Goal: Check status: Check status

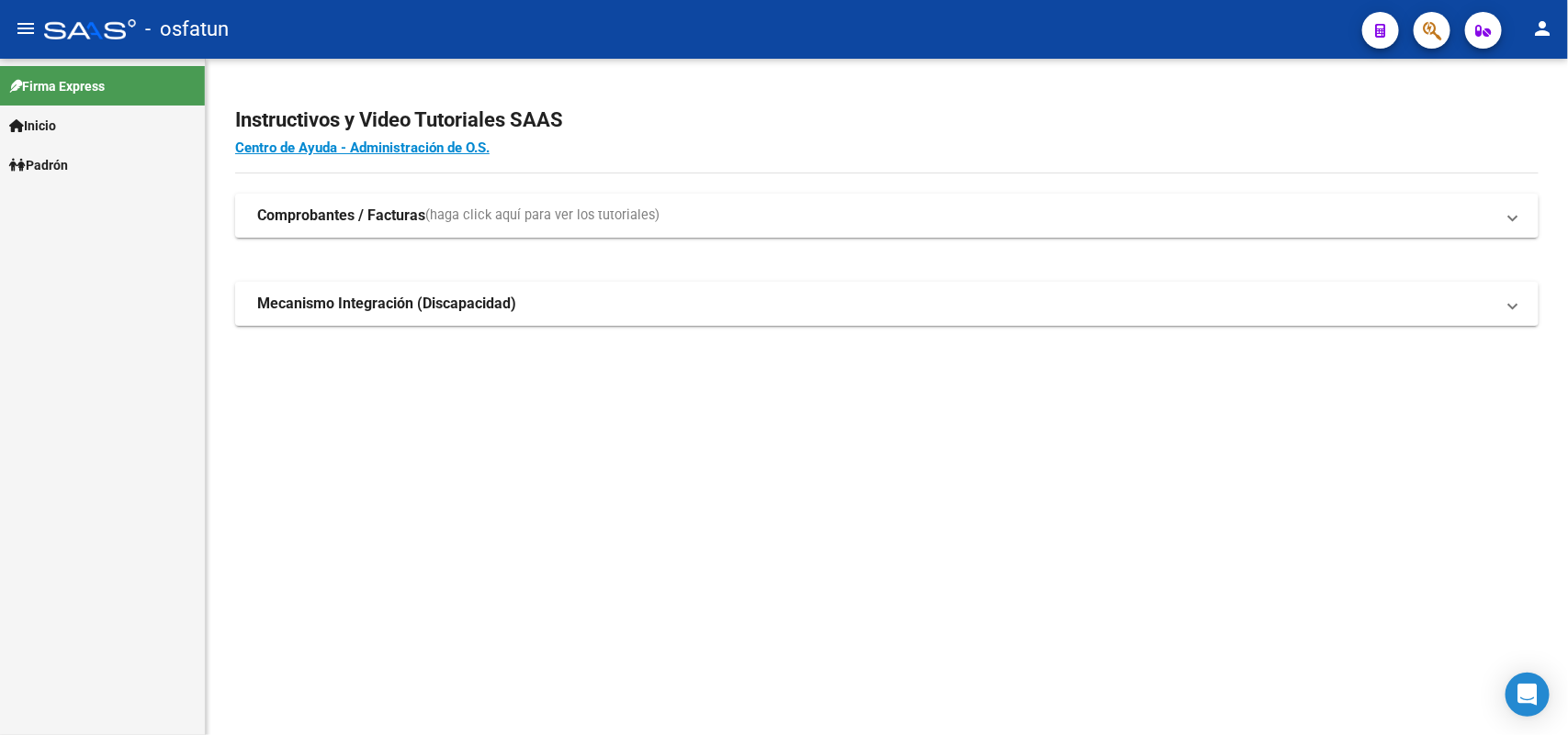
click at [117, 163] on link "Padrón" at bounding box center [102, 165] width 205 height 39
click at [78, 208] on link "Análisis Afiliado" at bounding box center [102, 204] width 205 height 39
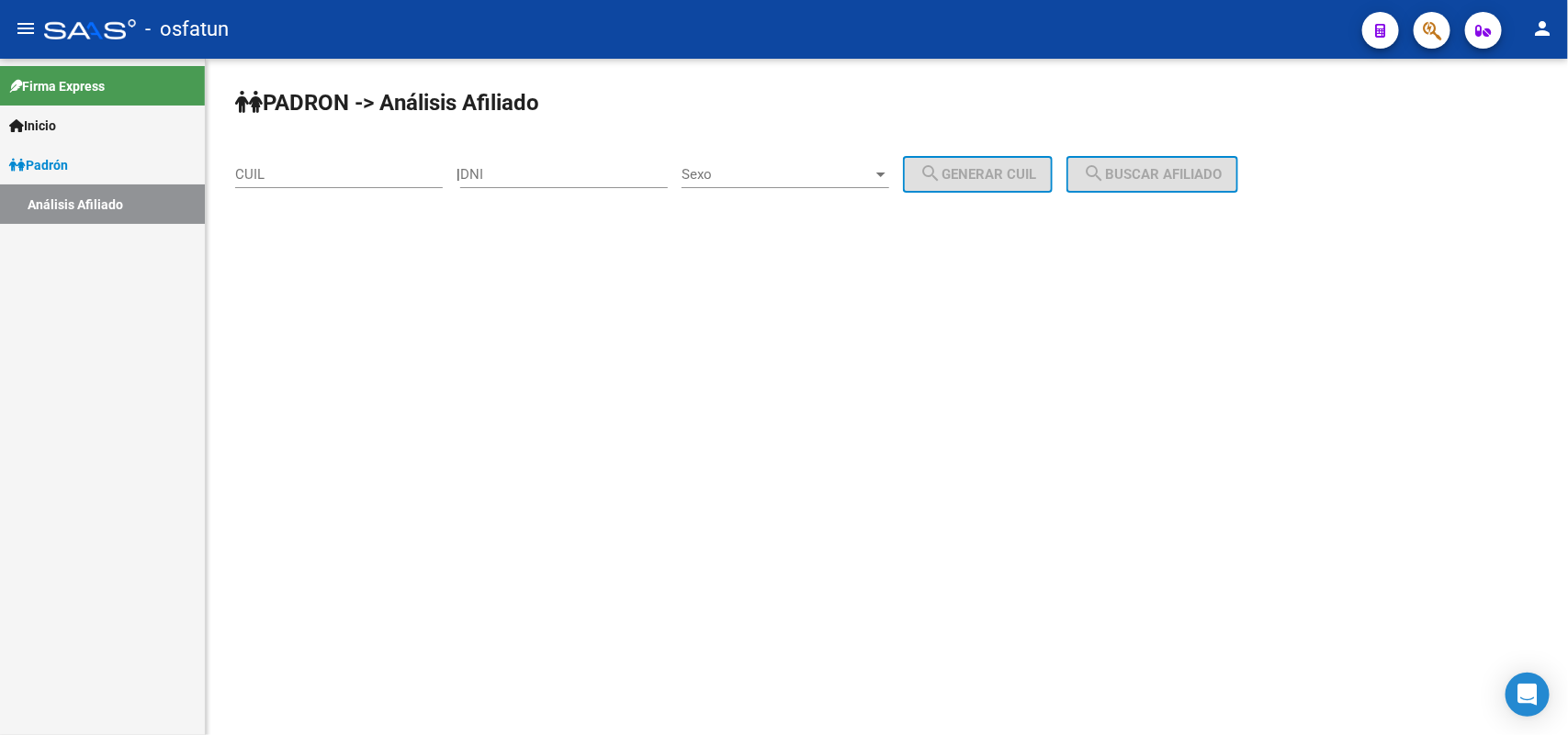
click at [621, 176] on input "DNI" at bounding box center [564, 175] width 208 height 17
paste input "2664510116"
type input "2664510116"
click at [794, 183] on div "Sexo Sexo" at bounding box center [786, 168] width 208 height 39
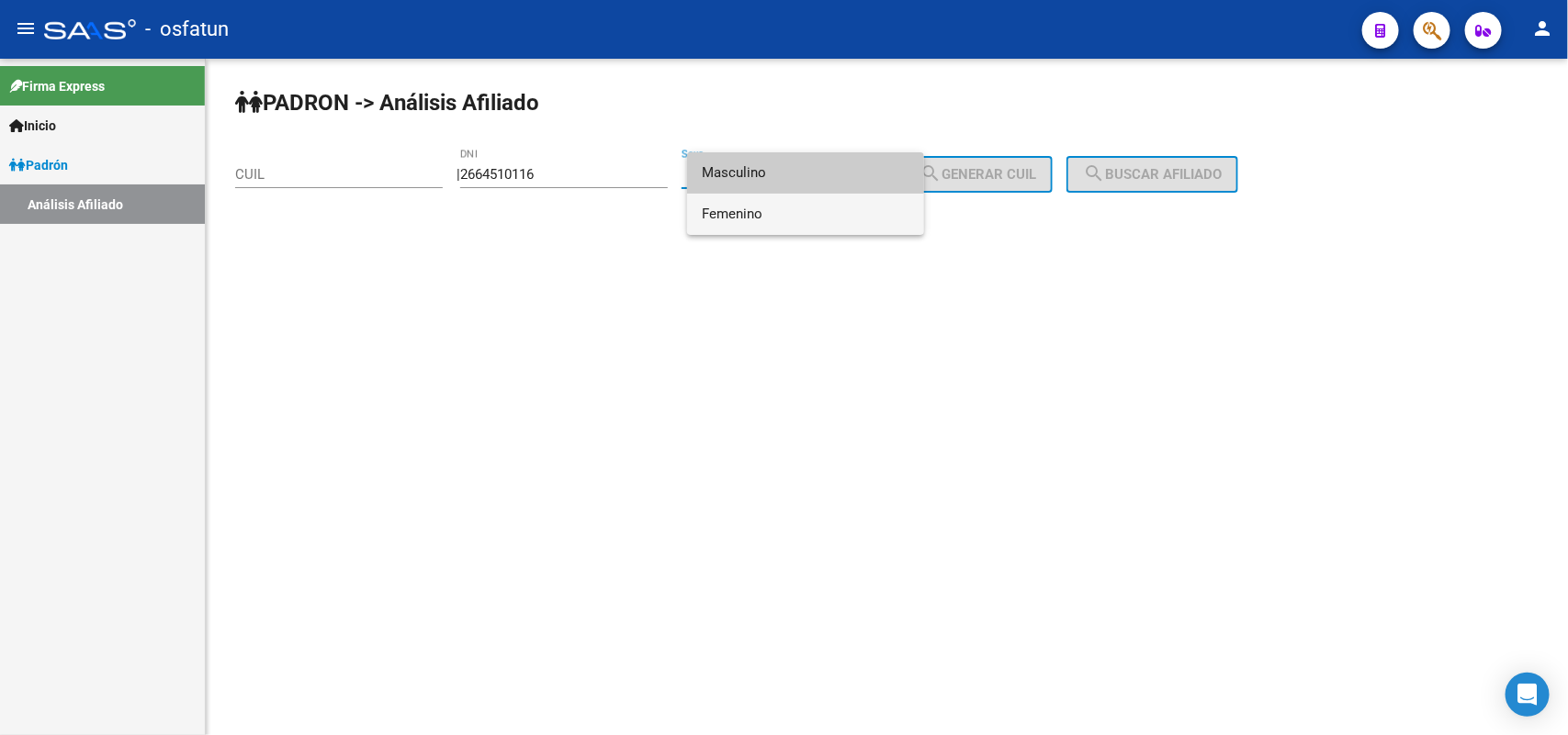
click at [729, 211] on span "Femenino" at bounding box center [806, 214] width 208 height 41
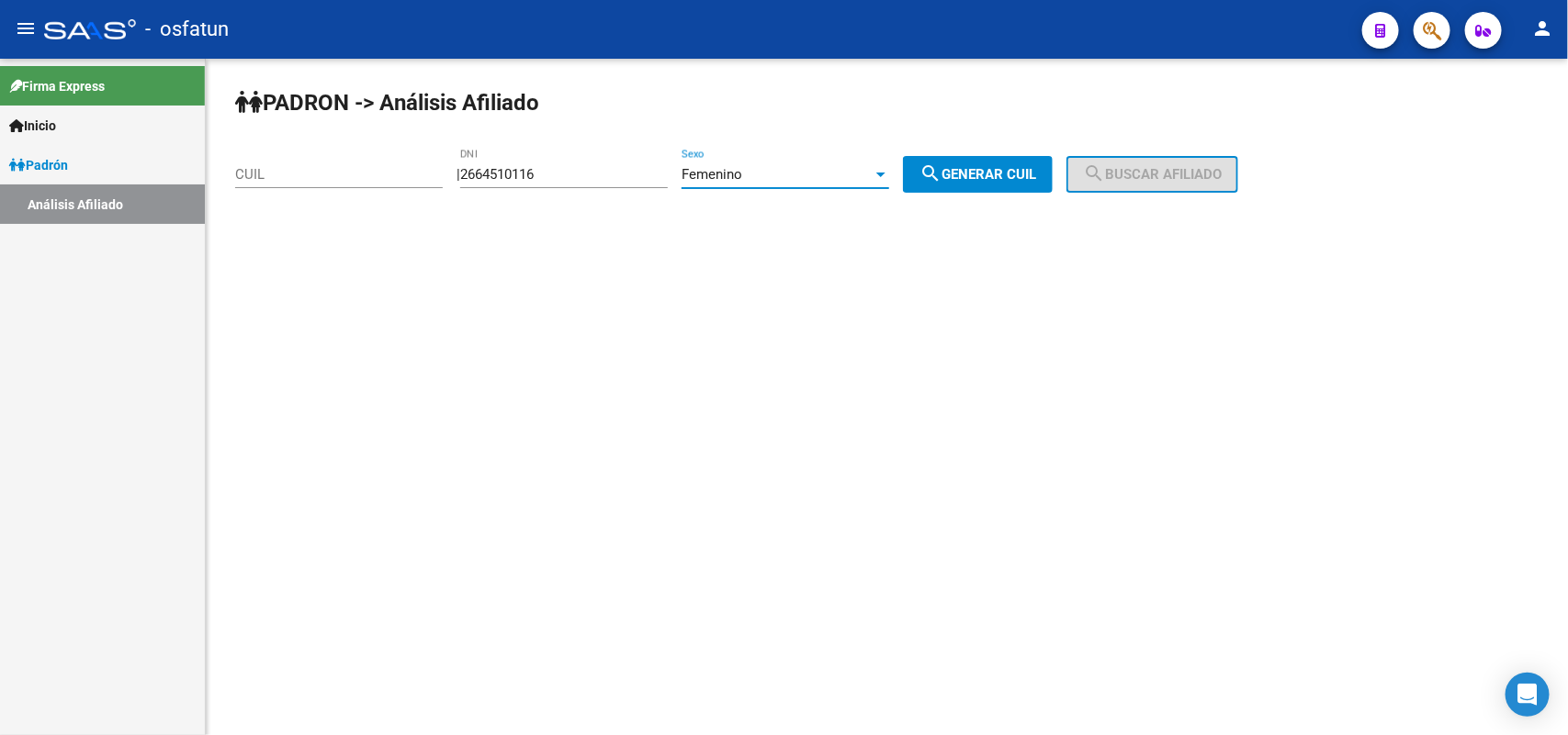
click at [775, 175] on div "Femenino" at bounding box center [777, 175] width 191 height 17
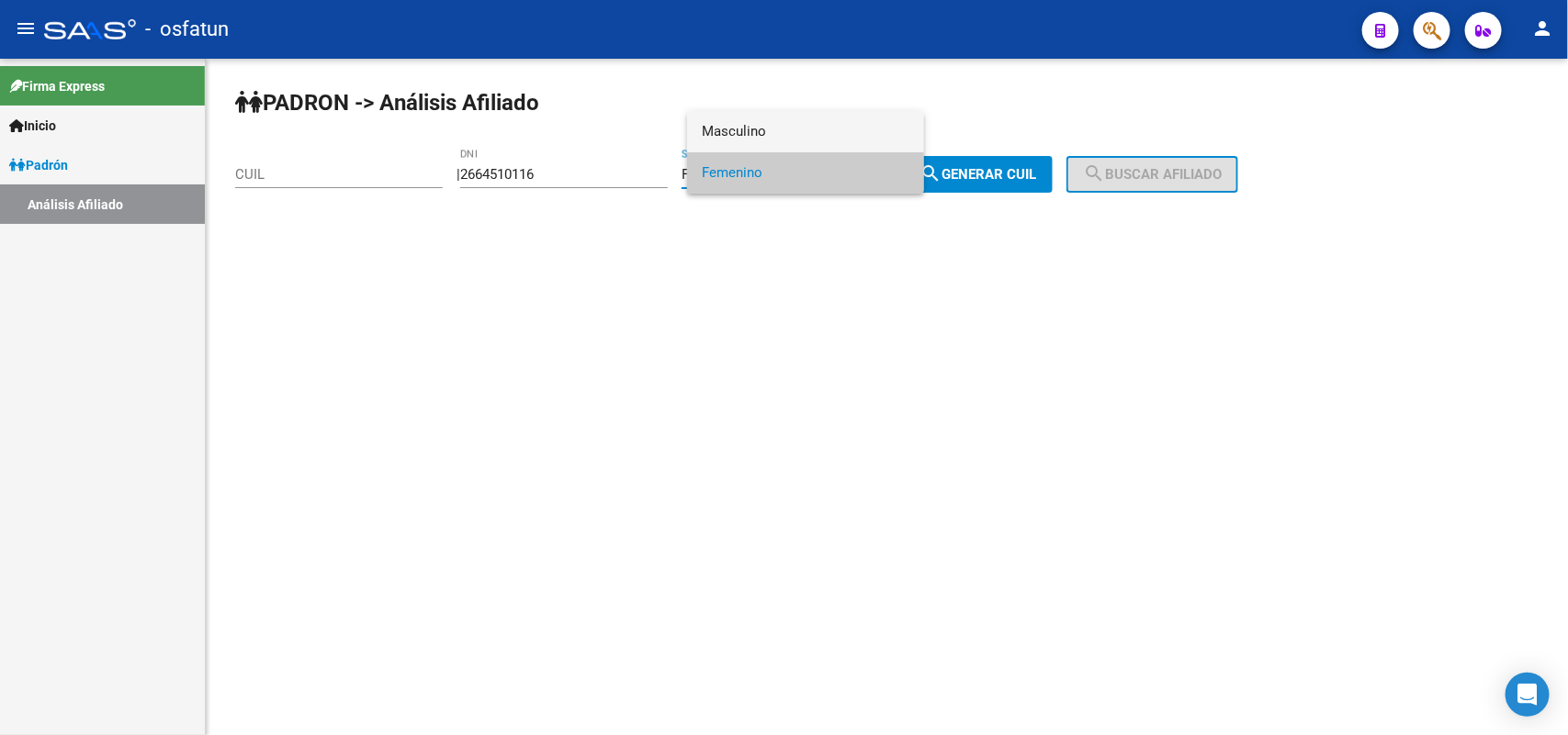
click at [742, 134] on span "Masculino" at bounding box center [806, 132] width 208 height 41
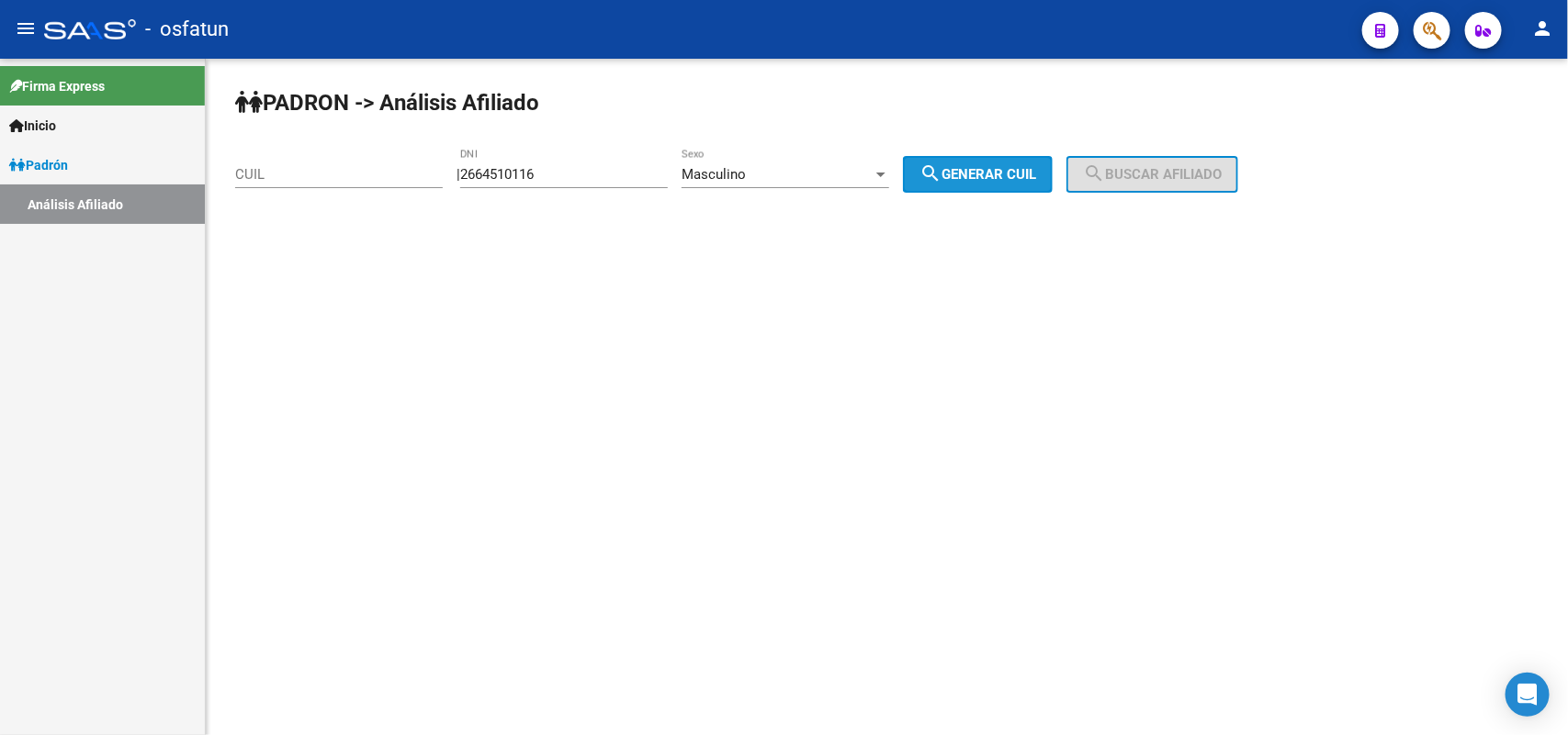
click at [971, 170] on span "search Generar CUIL" at bounding box center [978, 175] width 117 height 17
click at [1013, 179] on span "search Generar CUIL" at bounding box center [978, 175] width 117 height 17
click at [988, 177] on span "search Generar CUIL" at bounding box center [978, 175] width 117 height 17
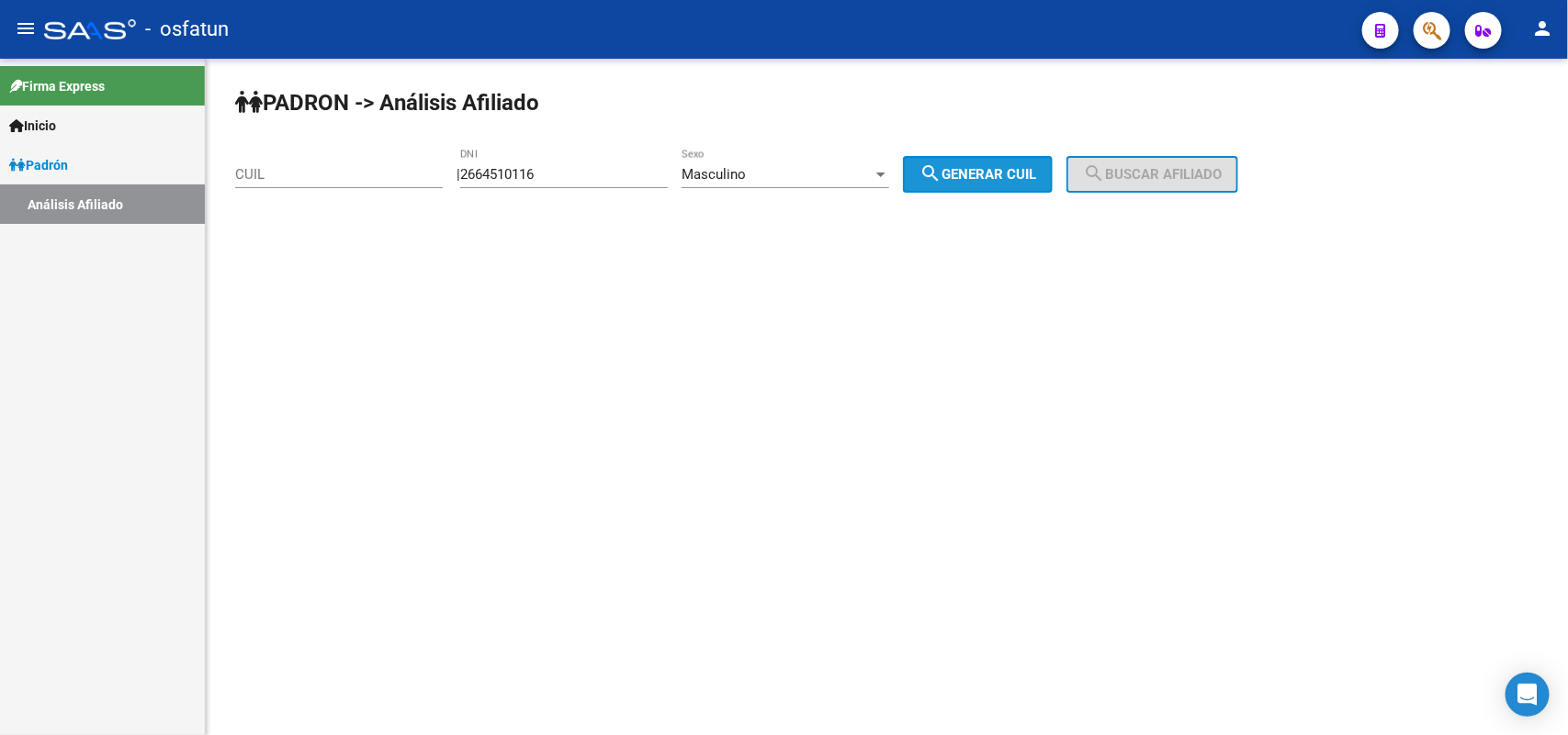
click at [988, 177] on span "search Generar CUIL" at bounding box center [978, 175] width 117 height 17
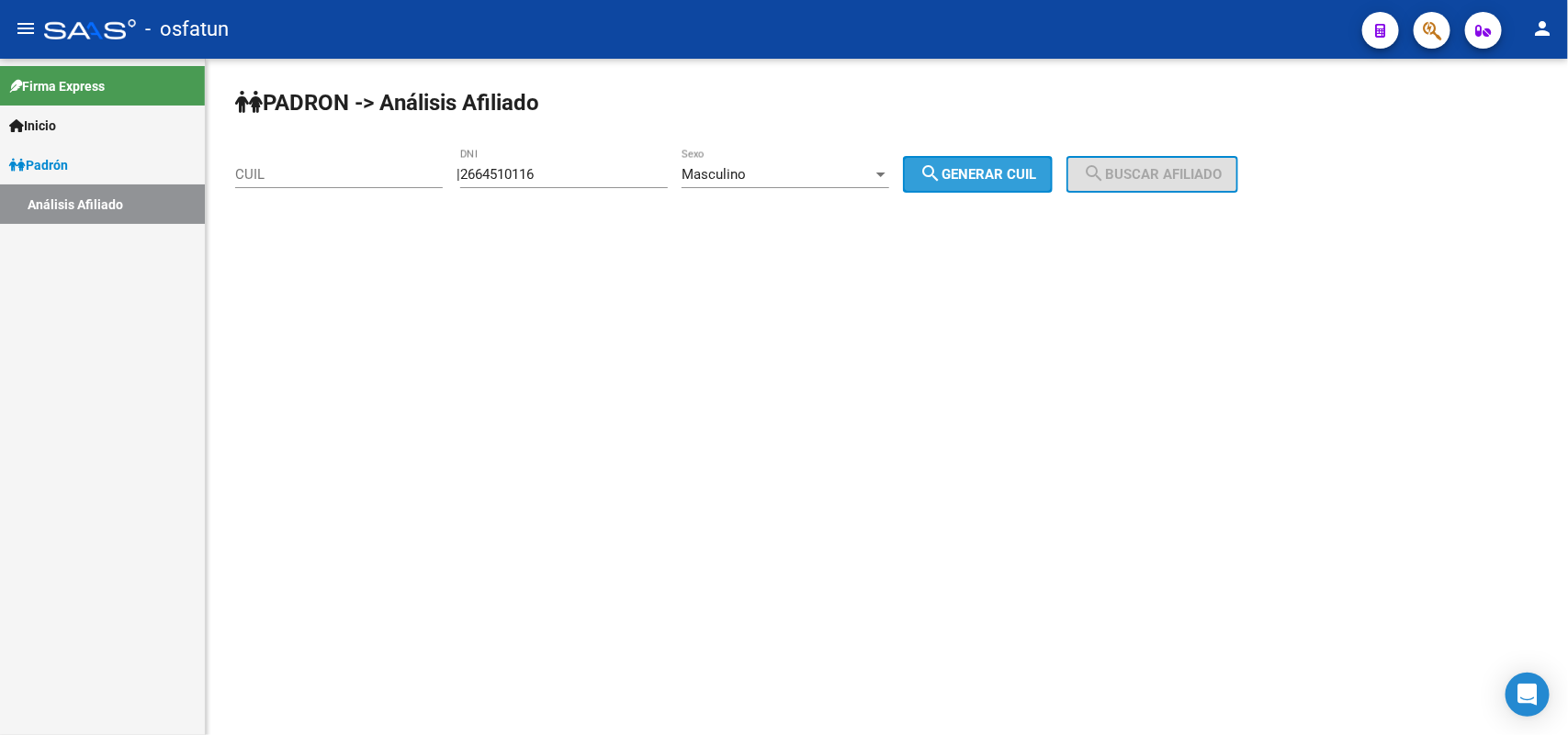
click at [988, 171] on span "search Generar CUIL" at bounding box center [978, 175] width 117 height 17
click at [988, 168] on span "search Generar CUIL" at bounding box center [978, 175] width 117 height 17
click at [729, 248] on div "PADRON -> Análisis Afiliado CUIL | 2664510116 DNI Masculino Sexo search Generar…" at bounding box center [887, 155] width 1362 height 193
click at [980, 154] on div "PADRON -> Análisis Afiliado CUIL | 2664510116 DNI Masculino Sexo search Generar…" at bounding box center [887, 155] width 1362 height 193
click at [975, 168] on span "search Generar CUIL" at bounding box center [978, 175] width 117 height 17
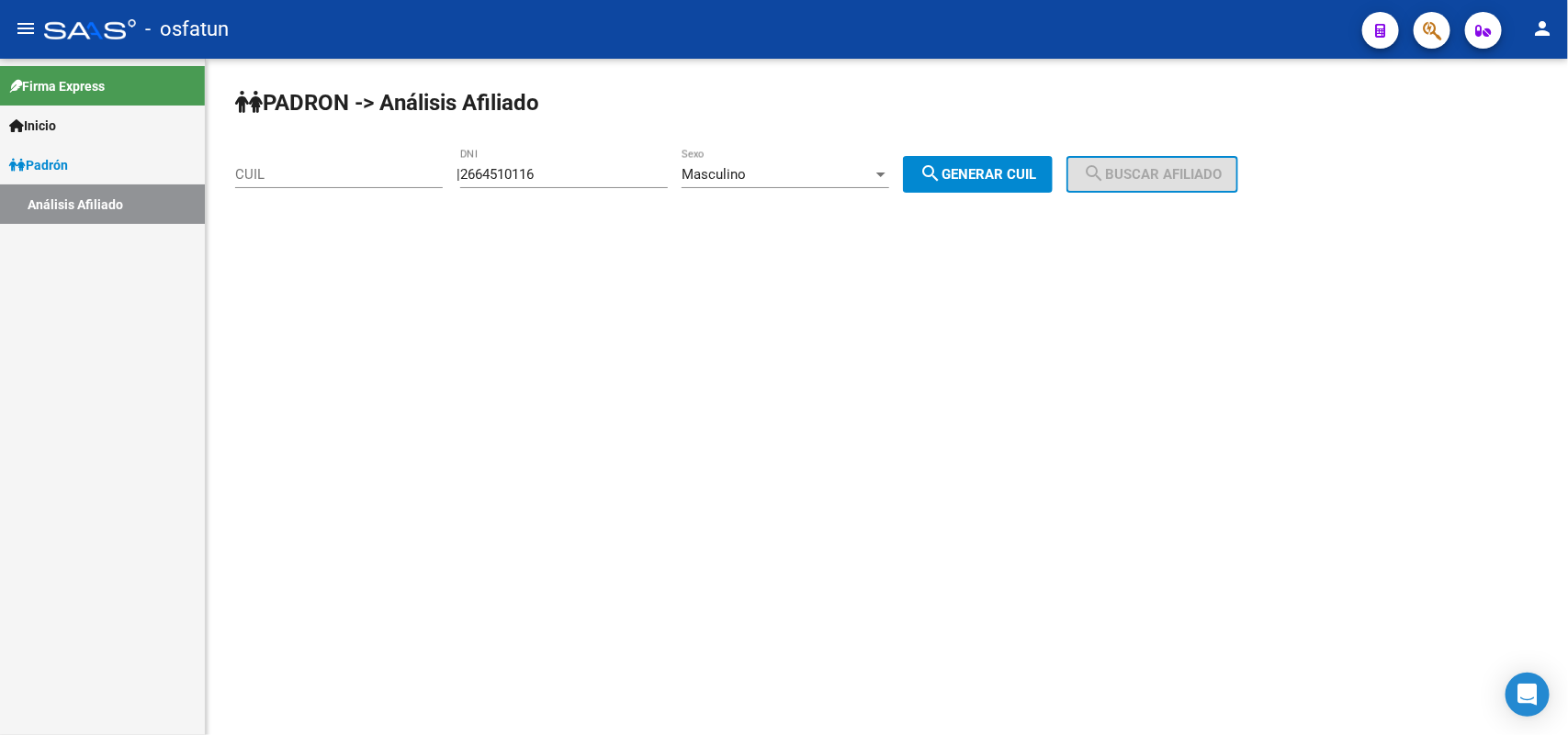
click at [742, 170] on span "Masculino" at bounding box center [714, 175] width 65 height 17
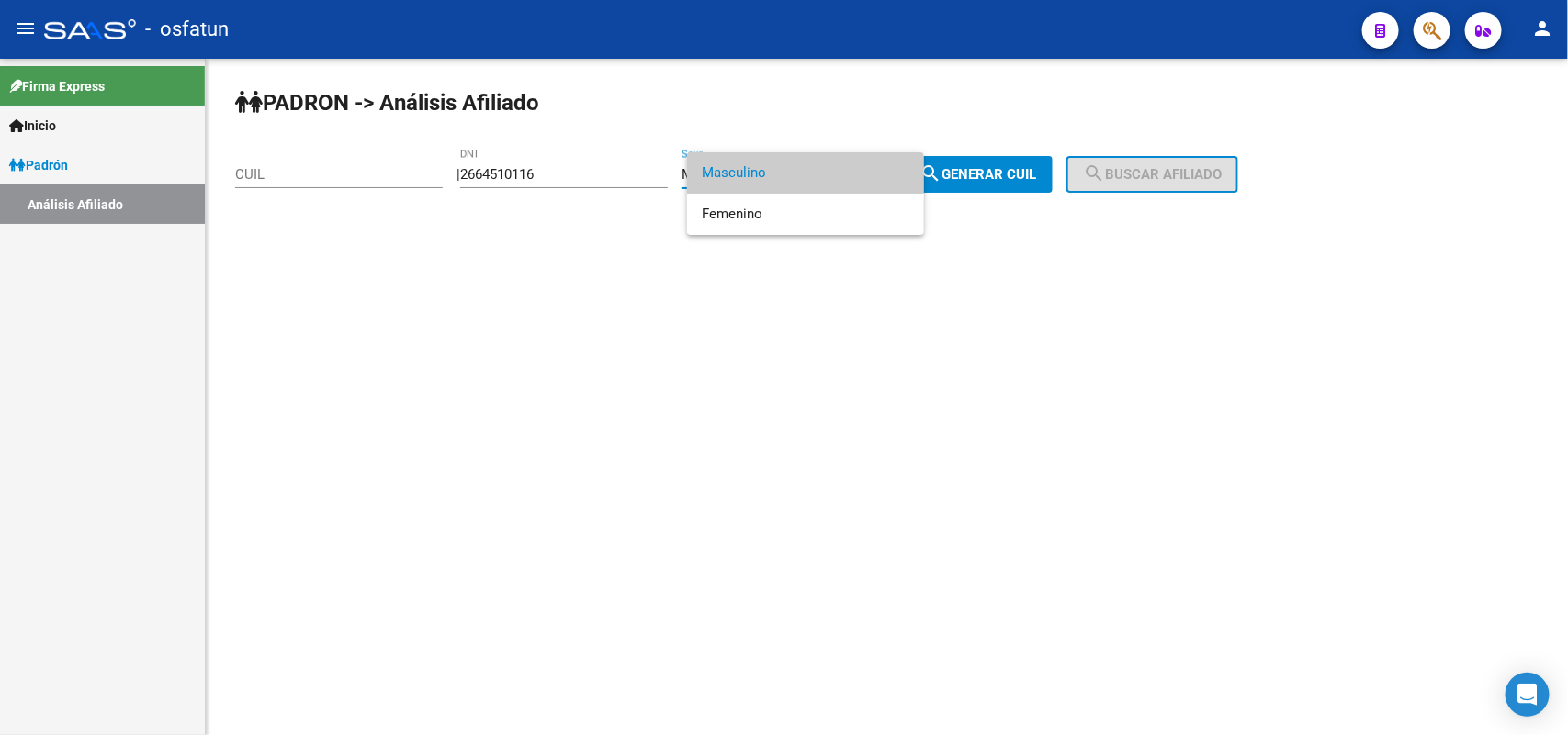
click at [754, 180] on span "Masculino" at bounding box center [806, 173] width 208 height 41
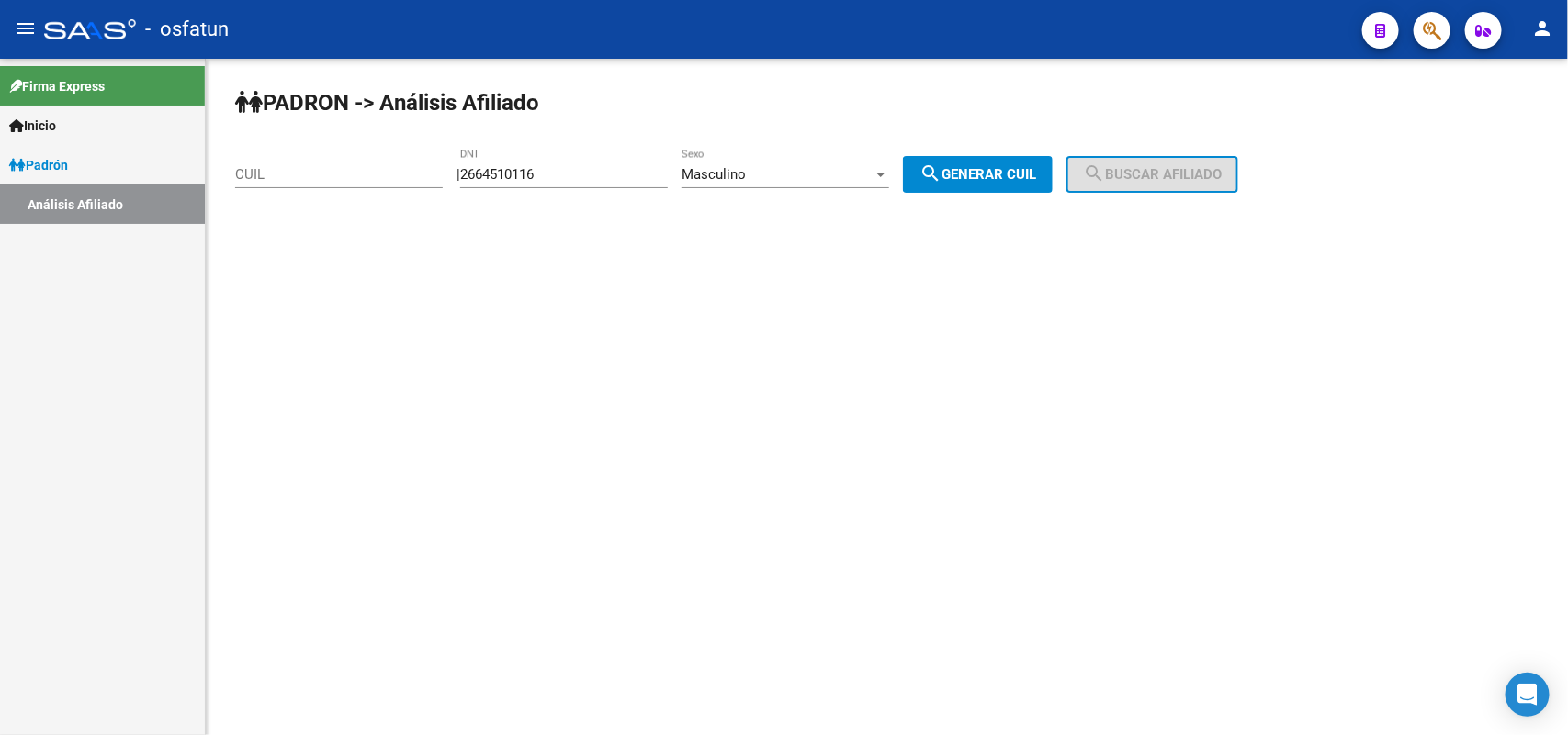
click at [1032, 170] on span "search Generar CUIL" at bounding box center [978, 175] width 117 height 17
click at [830, 178] on div "Masculino" at bounding box center [777, 175] width 191 height 17
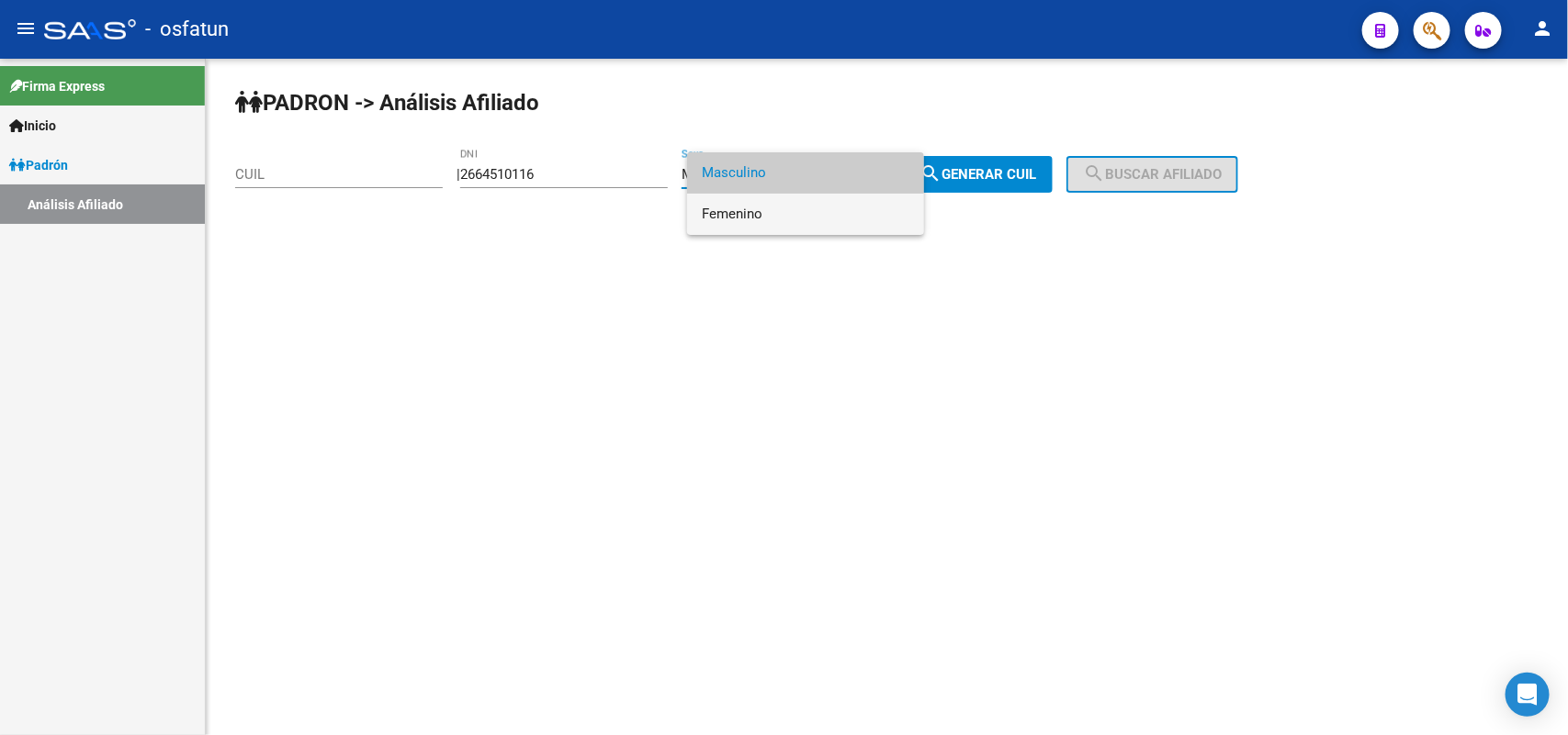
click at [747, 226] on span "Femenino" at bounding box center [806, 214] width 208 height 41
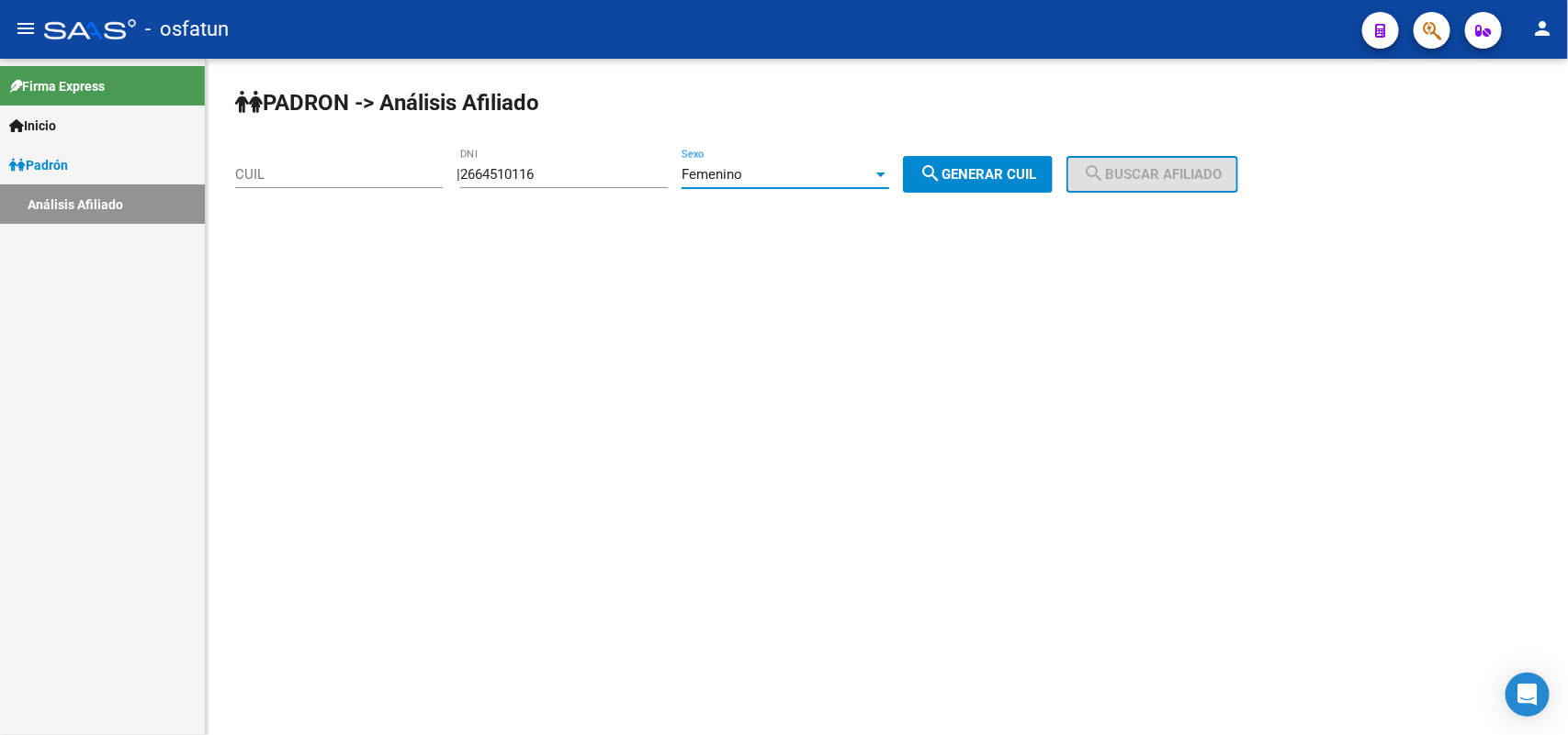
click at [994, 180] on button "search Generar CUIL" at bounding box center [978, 174] width 150 height 36
click at [795, 177] on div "Femenino" at bounding box center [777, 175] width 191 height 17
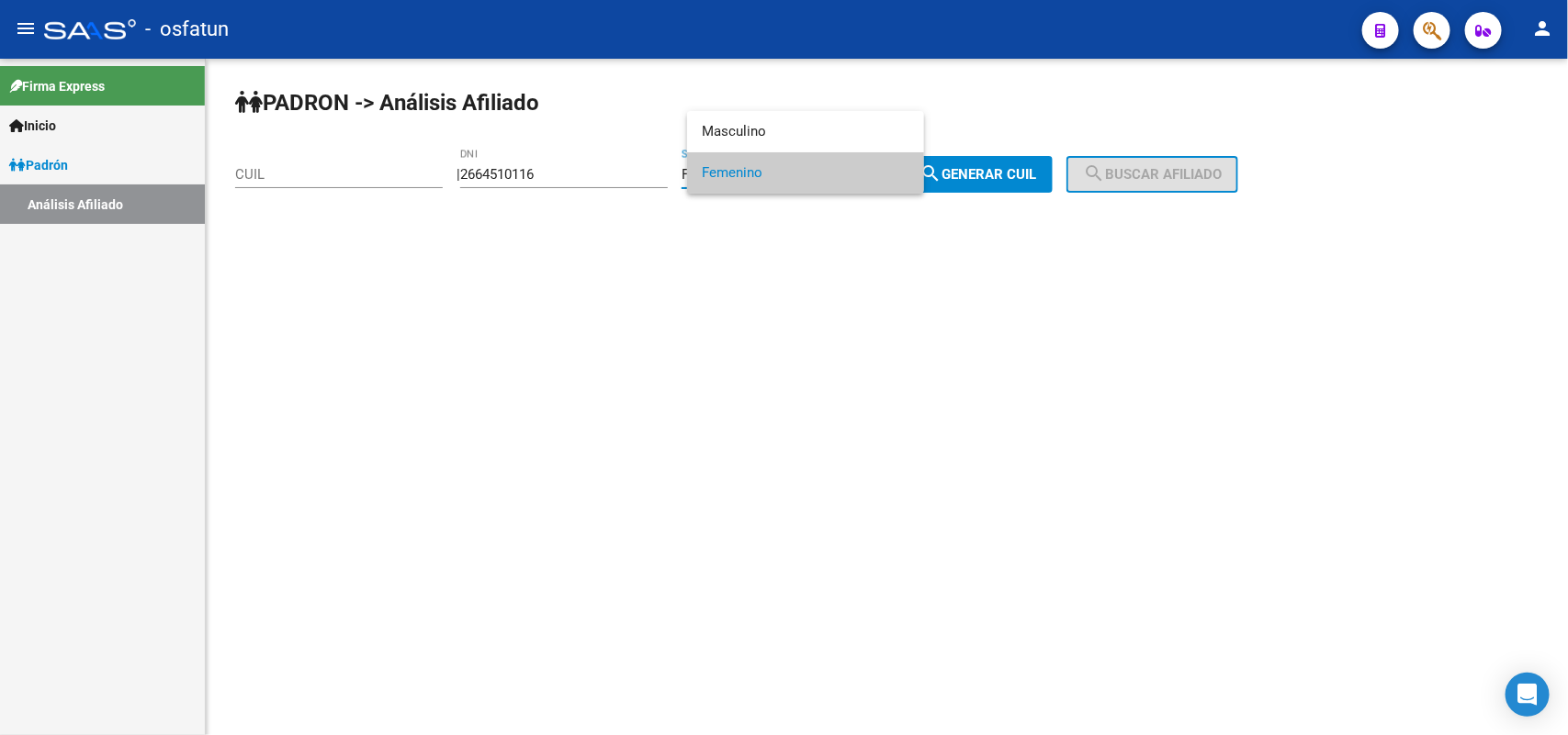
click at [565, 183] on div at bounding box center [784, 368] width 1568 height 735
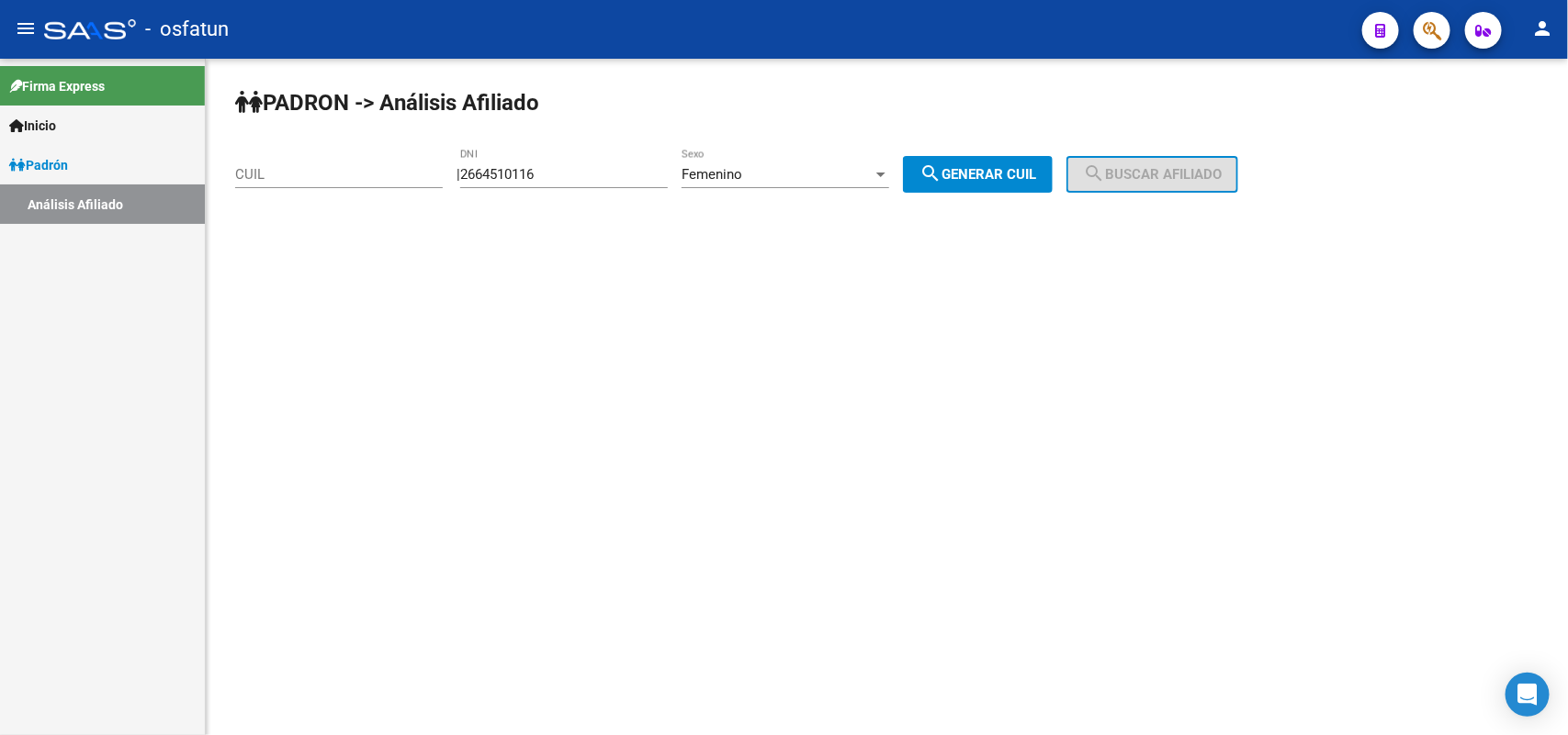
click at [588, 173] on input "2664510116" at bounding box center [564, 175] width 208 height 17
click at [719, 168] on span "Femenino" at bounding box center [712, 175] width 61 height 17
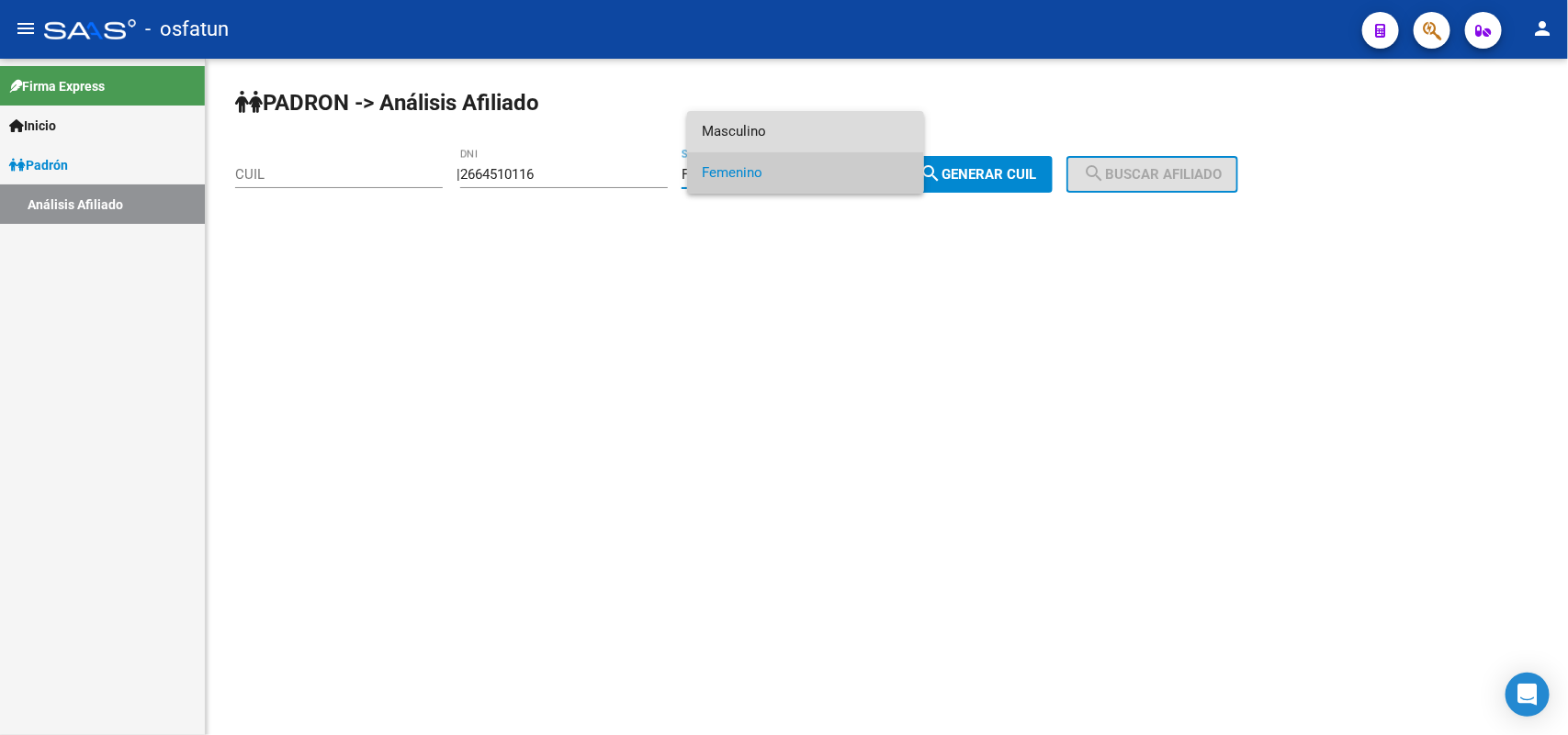
click at [795, 133] on span "Masculino" at bounding box center [806, 132] width 208 height 41
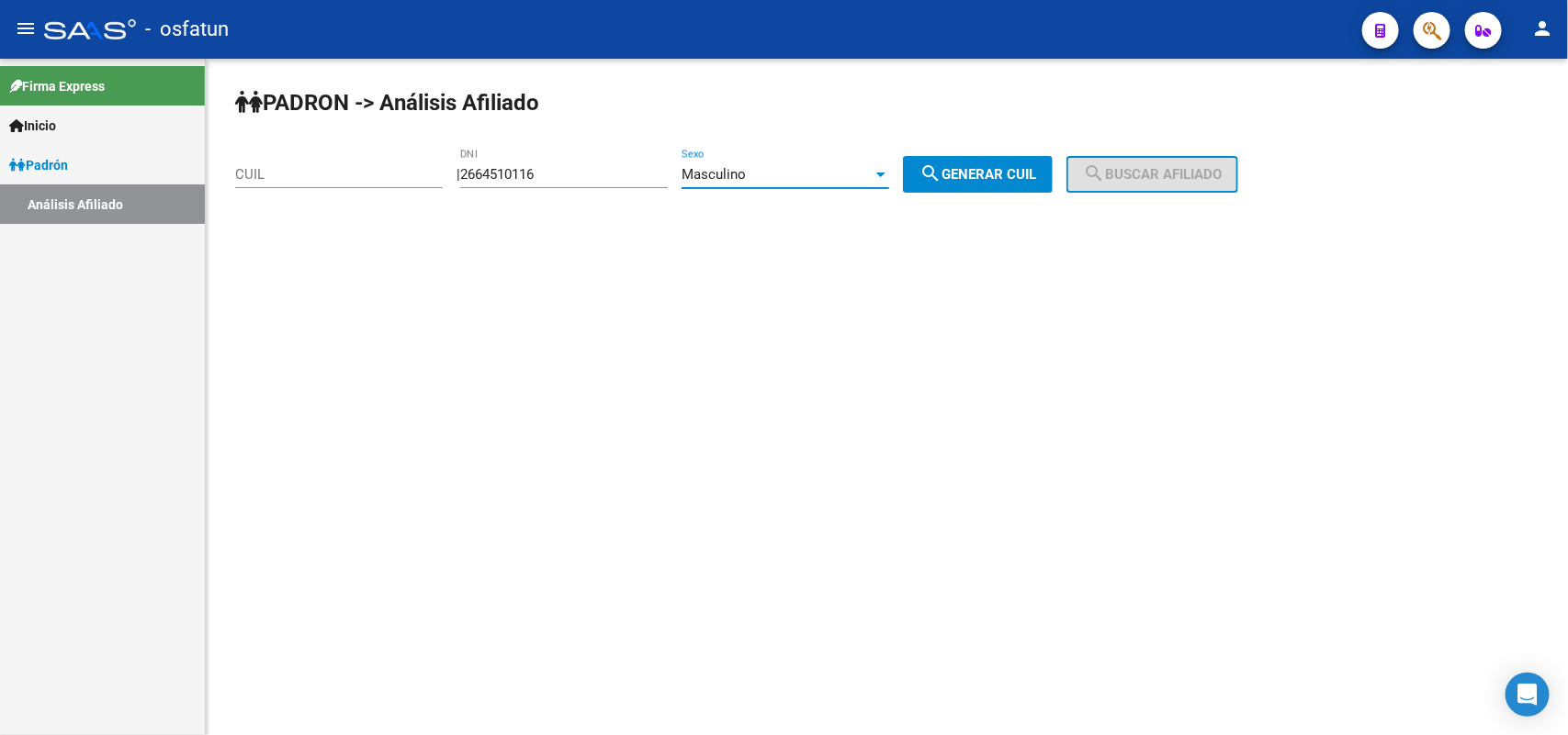
click at [1013, 166] on span "search Generar CUIL" at bounding box center [978, 175] width 117 height 17
click at [992, 199] on div "PADRON -> Análisis Afiliado CUIL | 2664510116 DNI Masculino Sexo search Generar…" at bounding box center [887, 155] width 1362 height 193
click at [992, 183] on button "search Generar CUIL" at bounding box center [978, 174] width 150 height 36
click at [992, 181] on button "search Generar CUIL" at bounding box center [978, 174] width 150 height 36
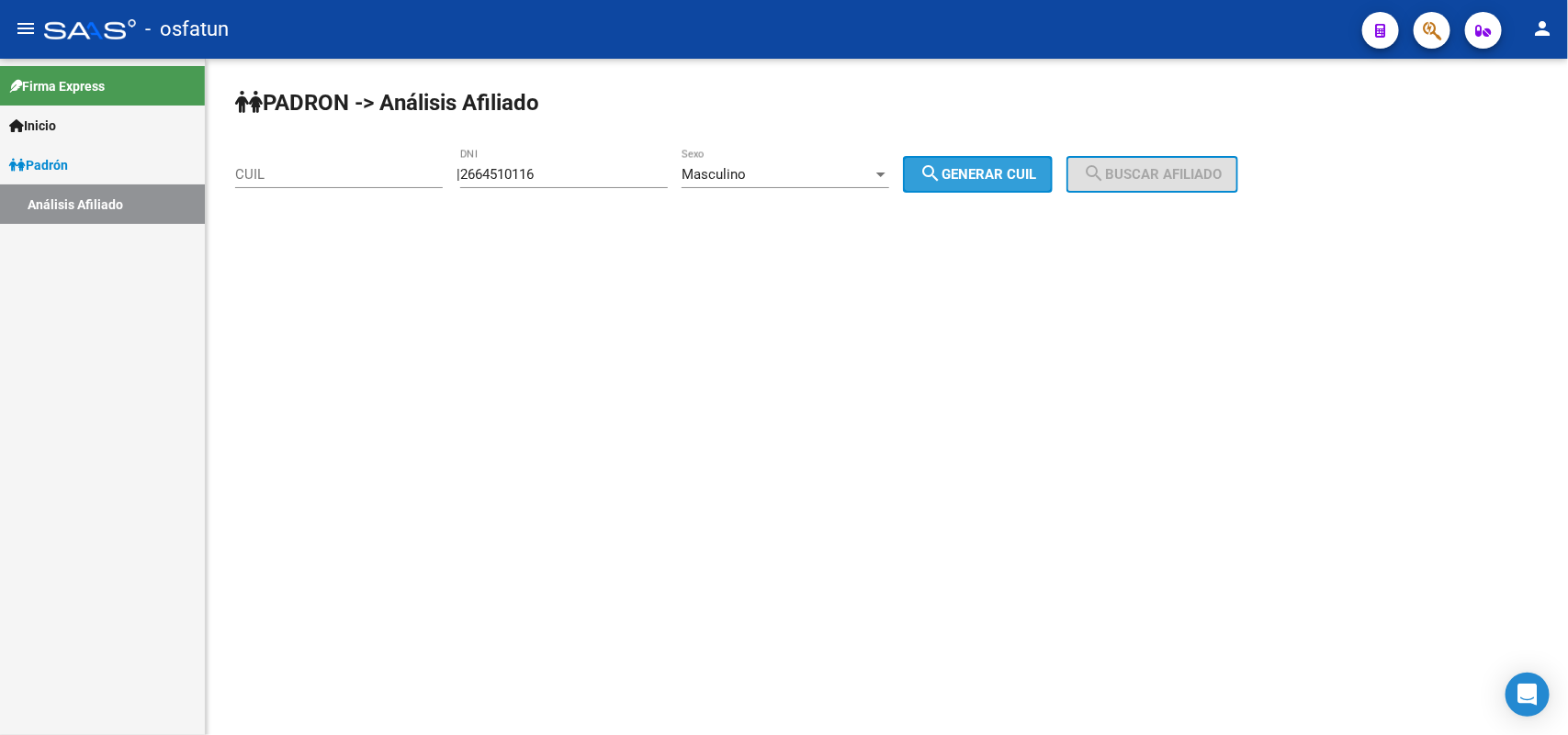
drag, startPoint x: 992, startPoint y: 181, endPoint x: 813, endPoint y: 194, distance: 179.5
click at [989, 181] on button "search Generar CUIL" at bounding box center [978, 174] width 150 height 36
click at [808, 190] on div "Masculino Sexo" at bounding box center [786, 177] width 208 height 57
click at [808, 186] on div "Masculino Sexo" at bounding box center [786, 168] width 208 height 39
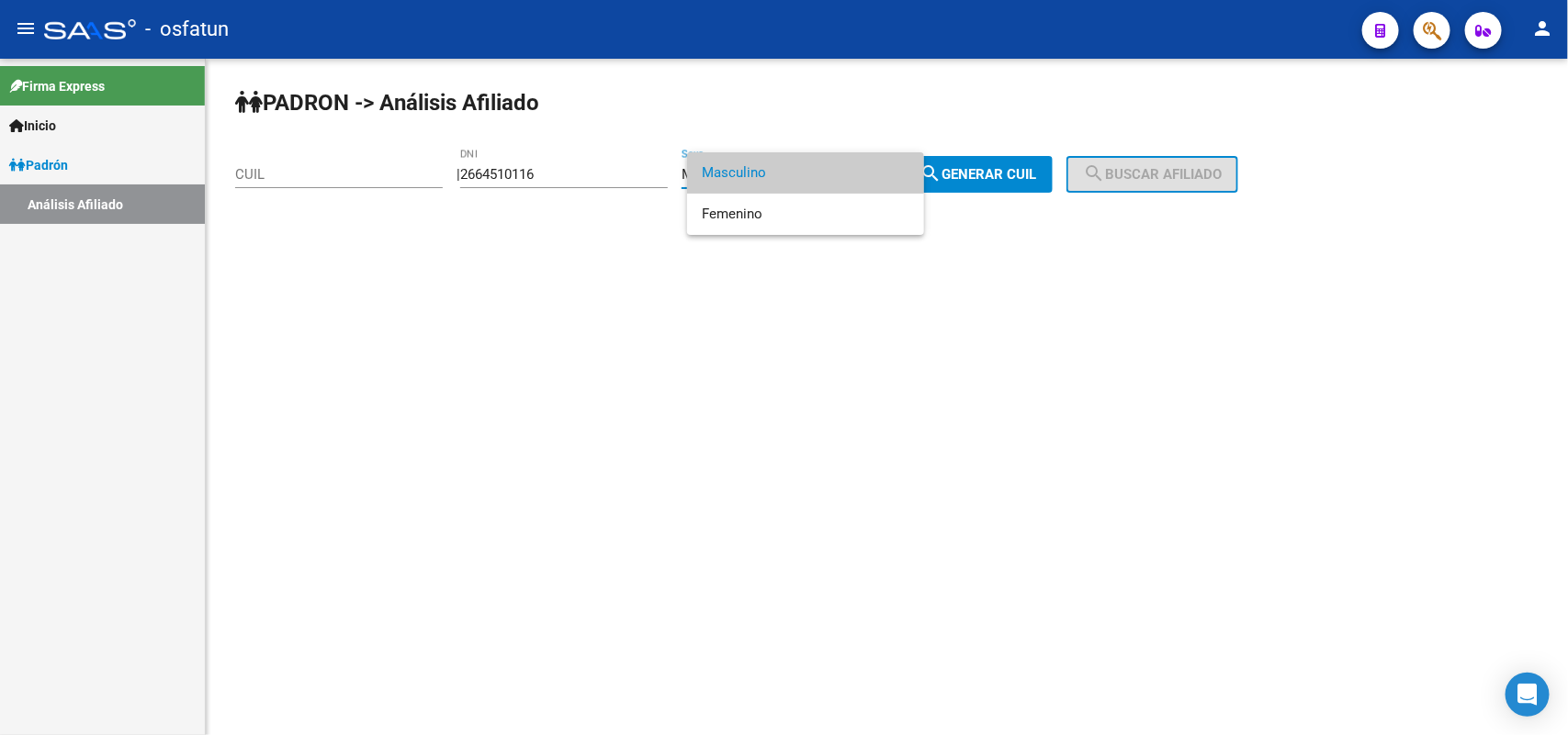
click at [808, 184] on span "Masculino" at bounding box center [806, 173] width 208 height 41
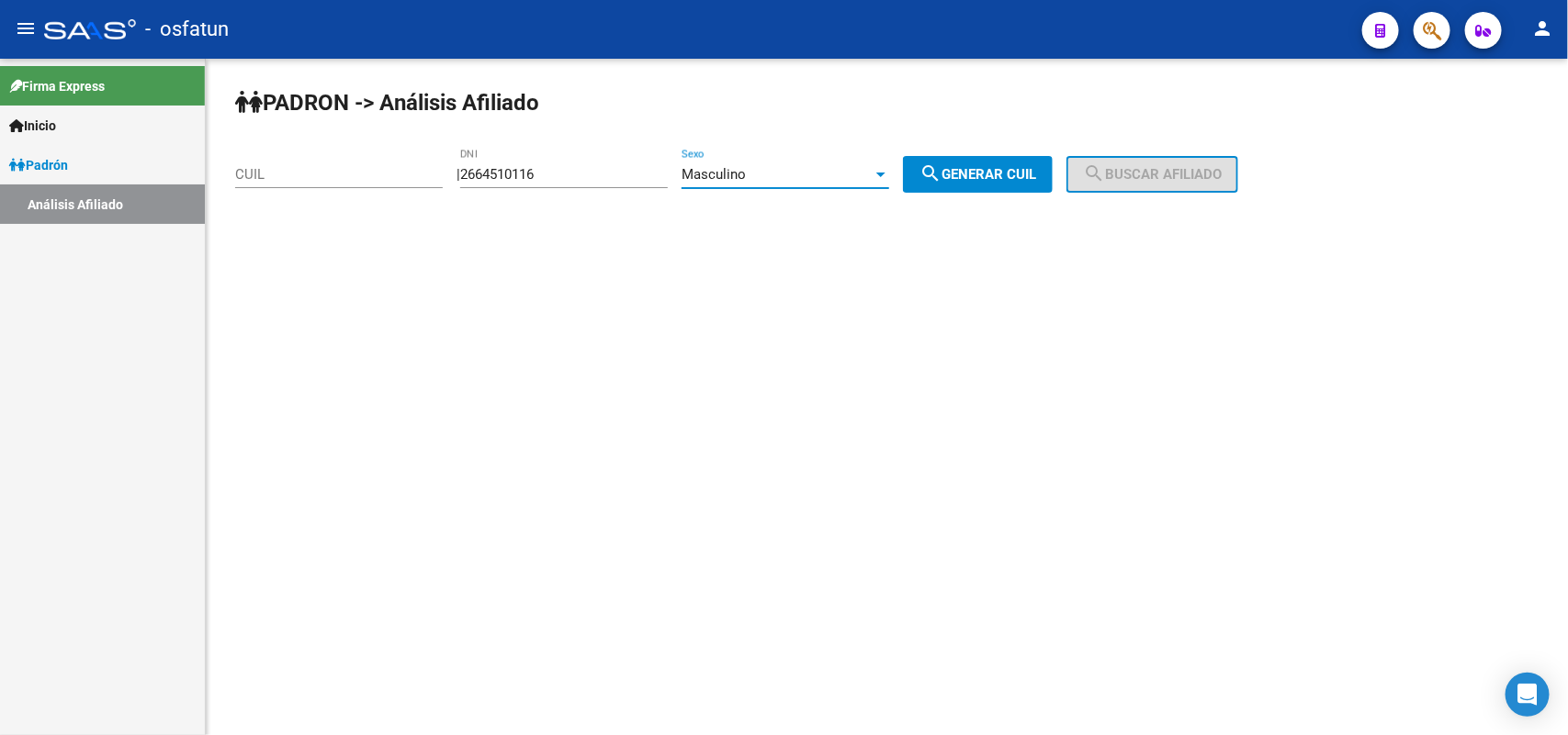
click at [808, 179] on div "Masculino" at bounding box center [777, 175] width 191 height 17
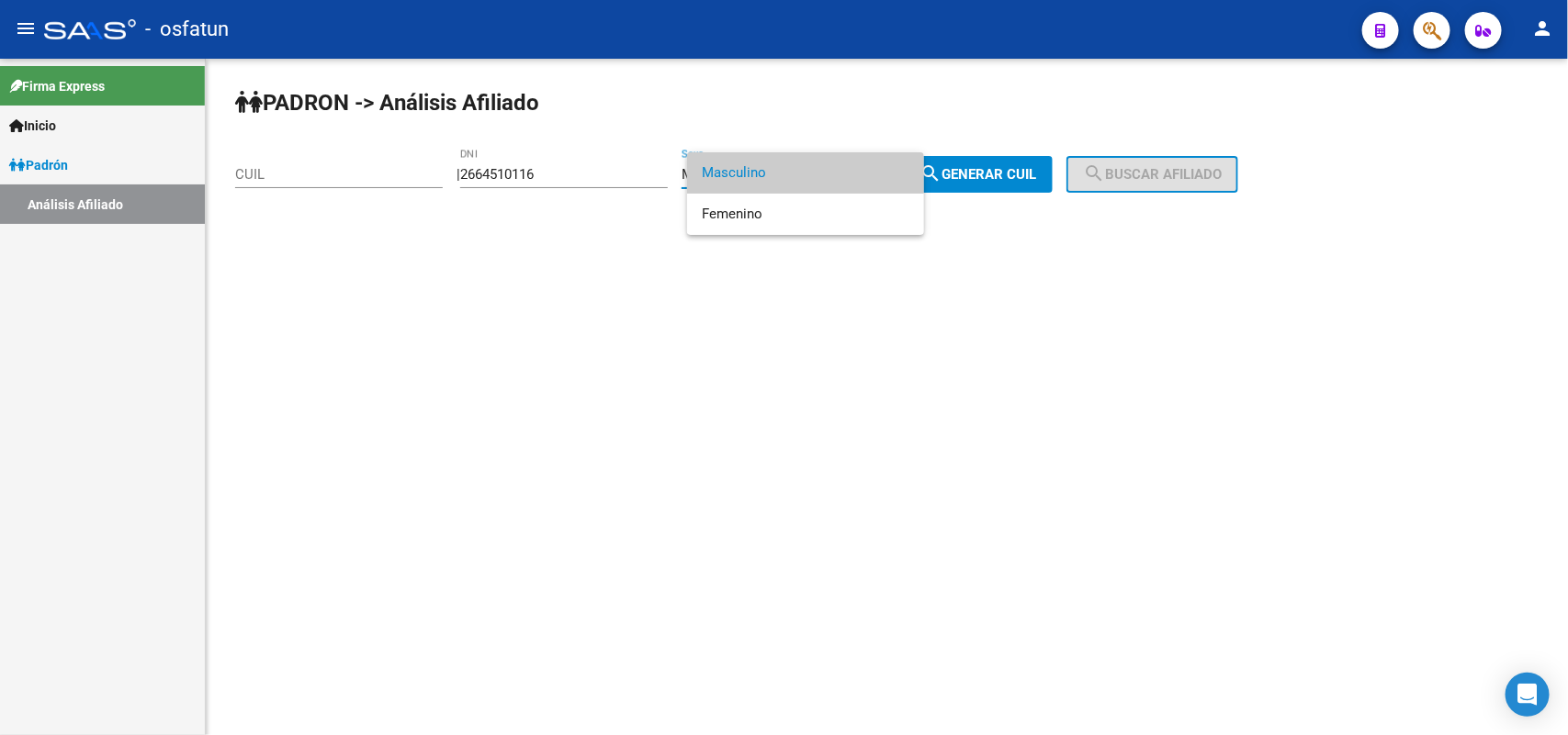
click at [608, 338] on div at bounding box center [784, 368] width 1568 height 735
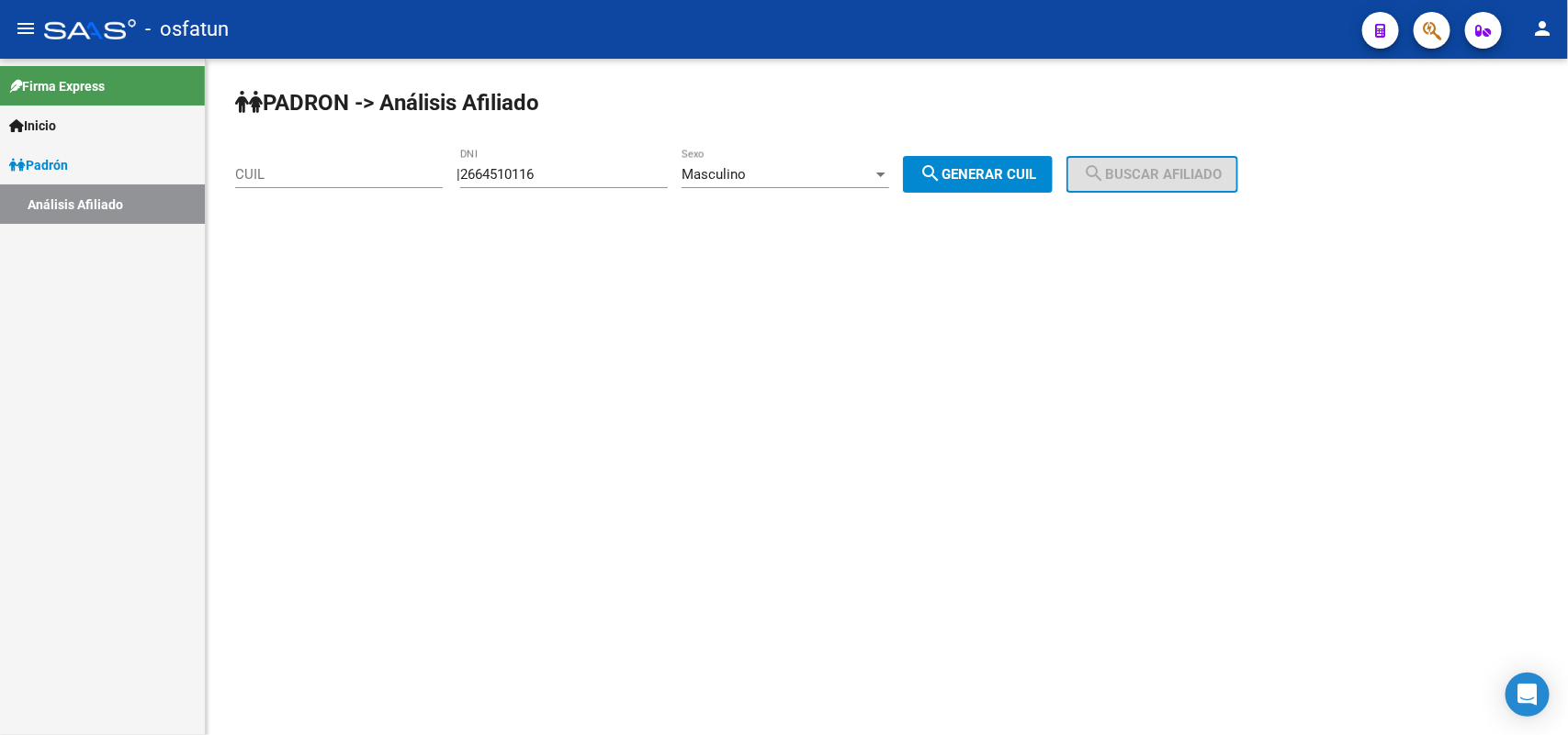
click at [135, 209] on link "Análisis Afiliado" at bounding box center [102, 204] width 205 height 39
click at [79, 159] on link "Padrón" at bounding box center [102, 165] width 205 height 39
drag, startPoint x: 617, startPoint y: 184, endPoint x: 593, endPoint y: 171, distance: 27.3
click at [616, 184] on div "DNI" at bounding box center [564, 168] width 208 height 39
click at [593, 171] on input "DNI" at bounding box center [564, 175] width 208 height 17
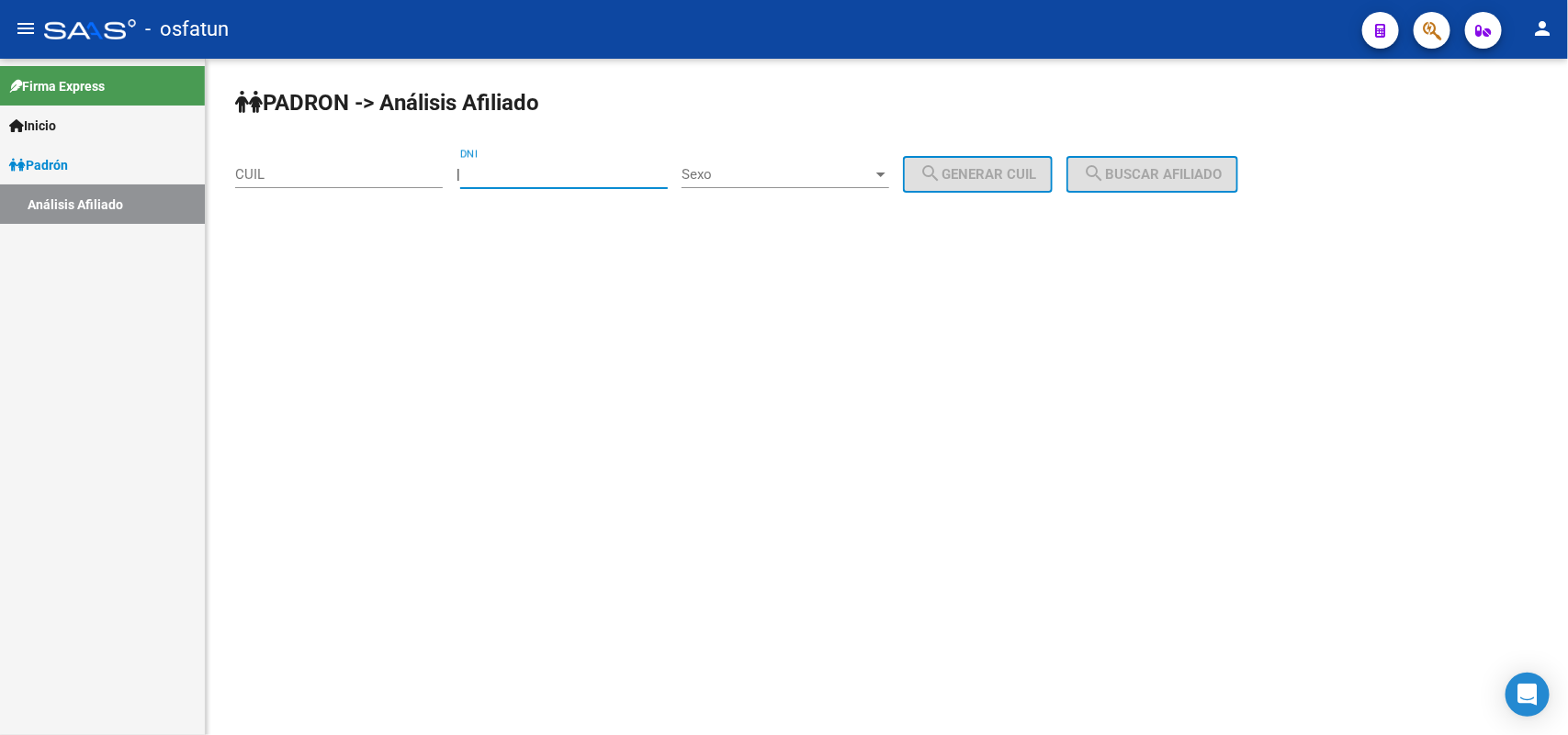
paste input "2664510116"
type input "2664510116"
click at [815, 166] on span "Sexo" at bounding box center [777, 175] width 191 height 17
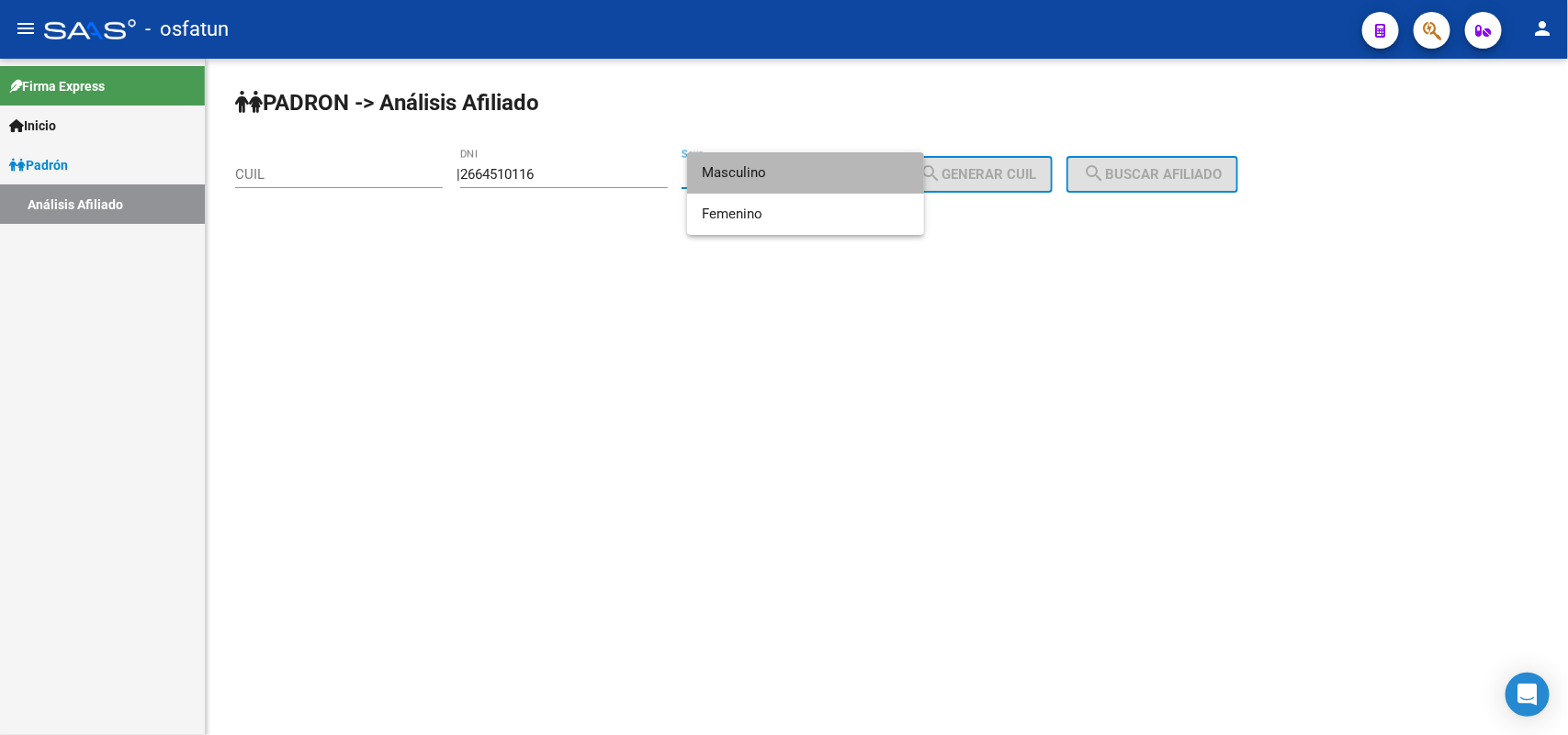
click at [767, 172] on span "Masculino" at bounding box center [806, 173] width 208 height 41
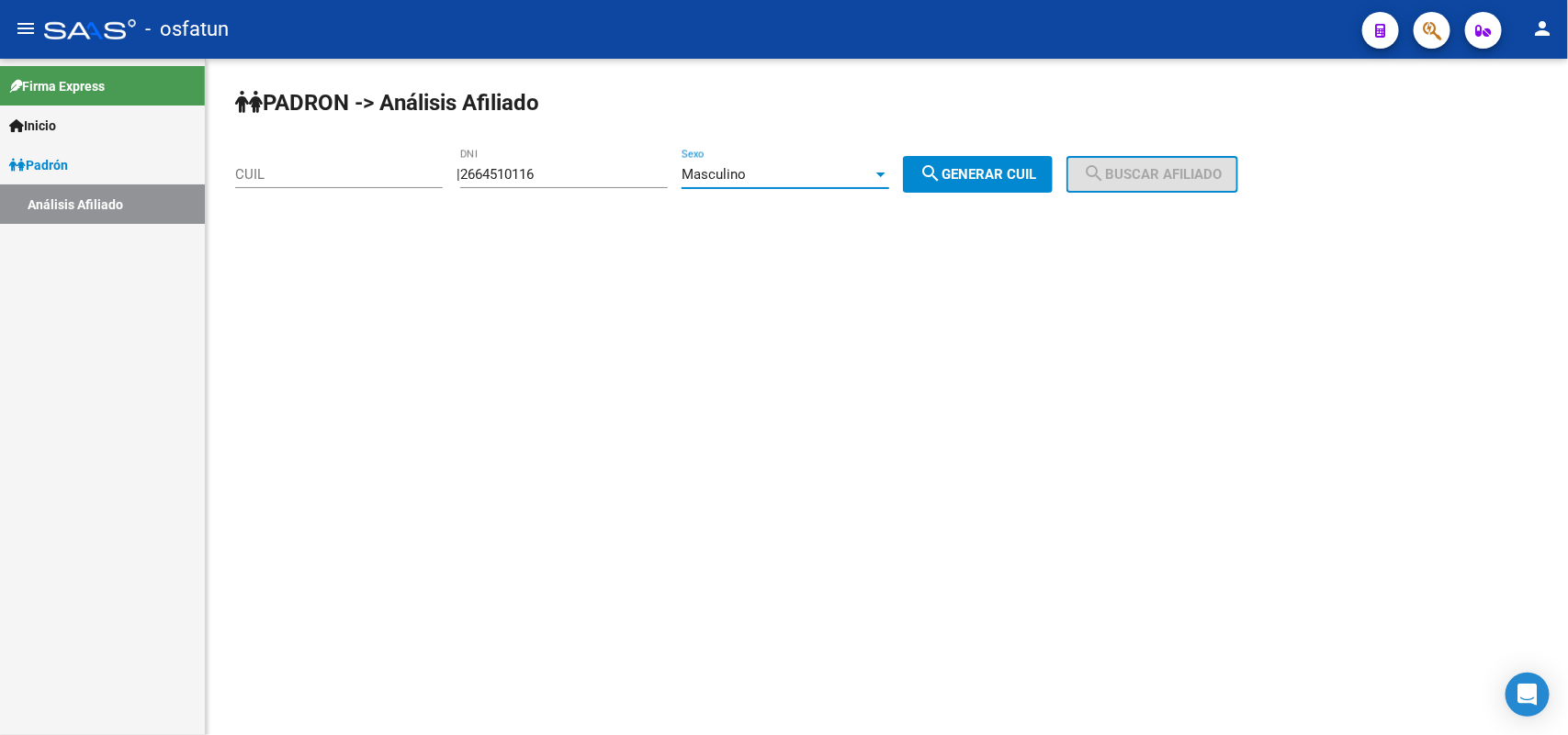
click at [1045, 164] on button "search Generar CUIL" at bounding box center [978, 174] width 150 height 36
click at [941, 170] on mat-icon "search" at bounding box center [931, 174] width 22 height 22
click at [960, 170] on span "search Generar CUIL" at bounding box center [978, 175] width 117 height 17
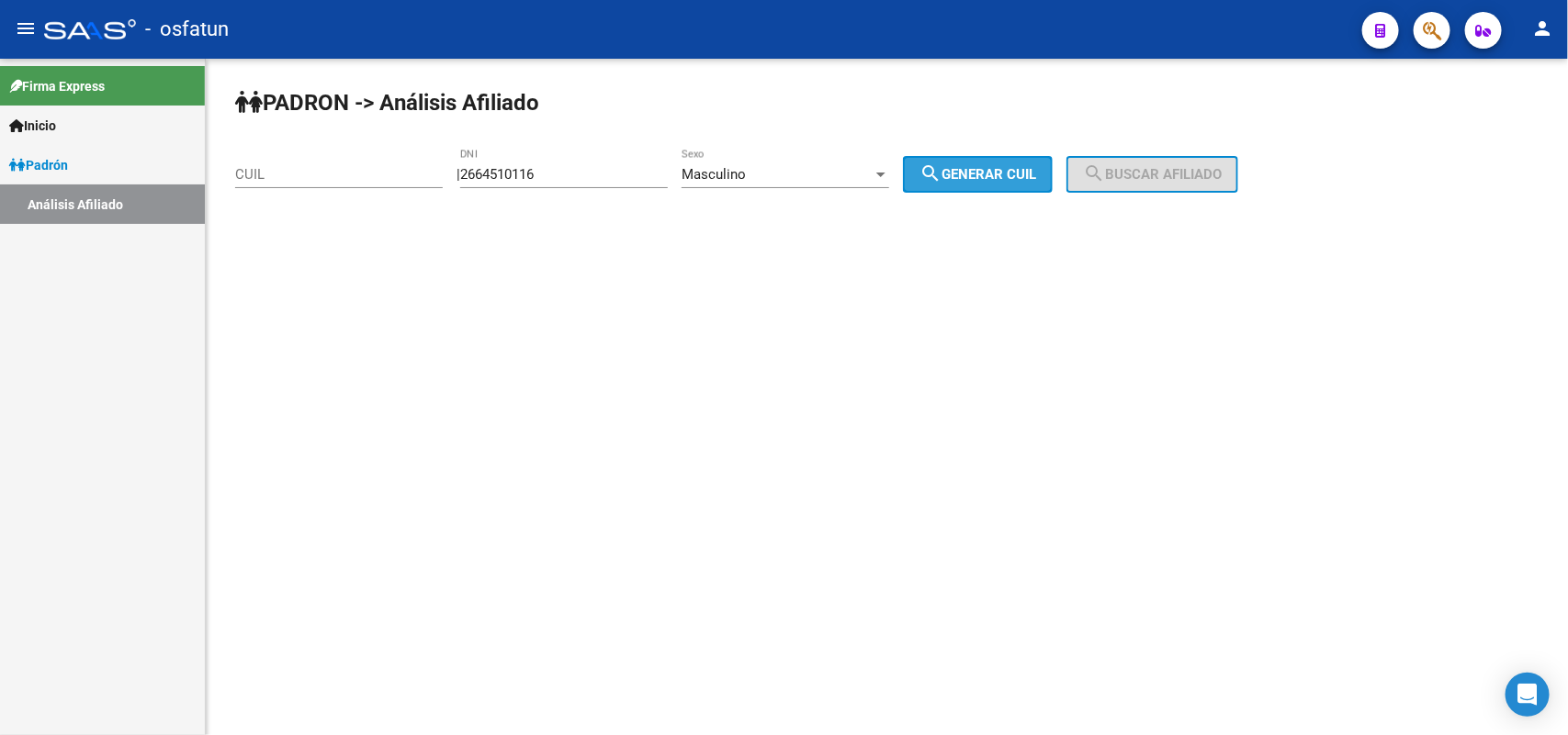
click at [961, 168] on span "search Generar CUIL" at bounding box center [978, 175] width 117 height 17
click at [969, 162] on button "search Generar CUIL" at bounding box center [978, 174] width 150 height 36
click at [979, 159] on button "search Generar CUIL" at bounding box center [978, 174] width 150 height 36
click at [966, 178] on span "search Generar CUIL" at bounding box center [978, 175] width 117 height 17
click at [941, 170] on mat-icon "search" at bounding box center [931, 174] width 22 height 22
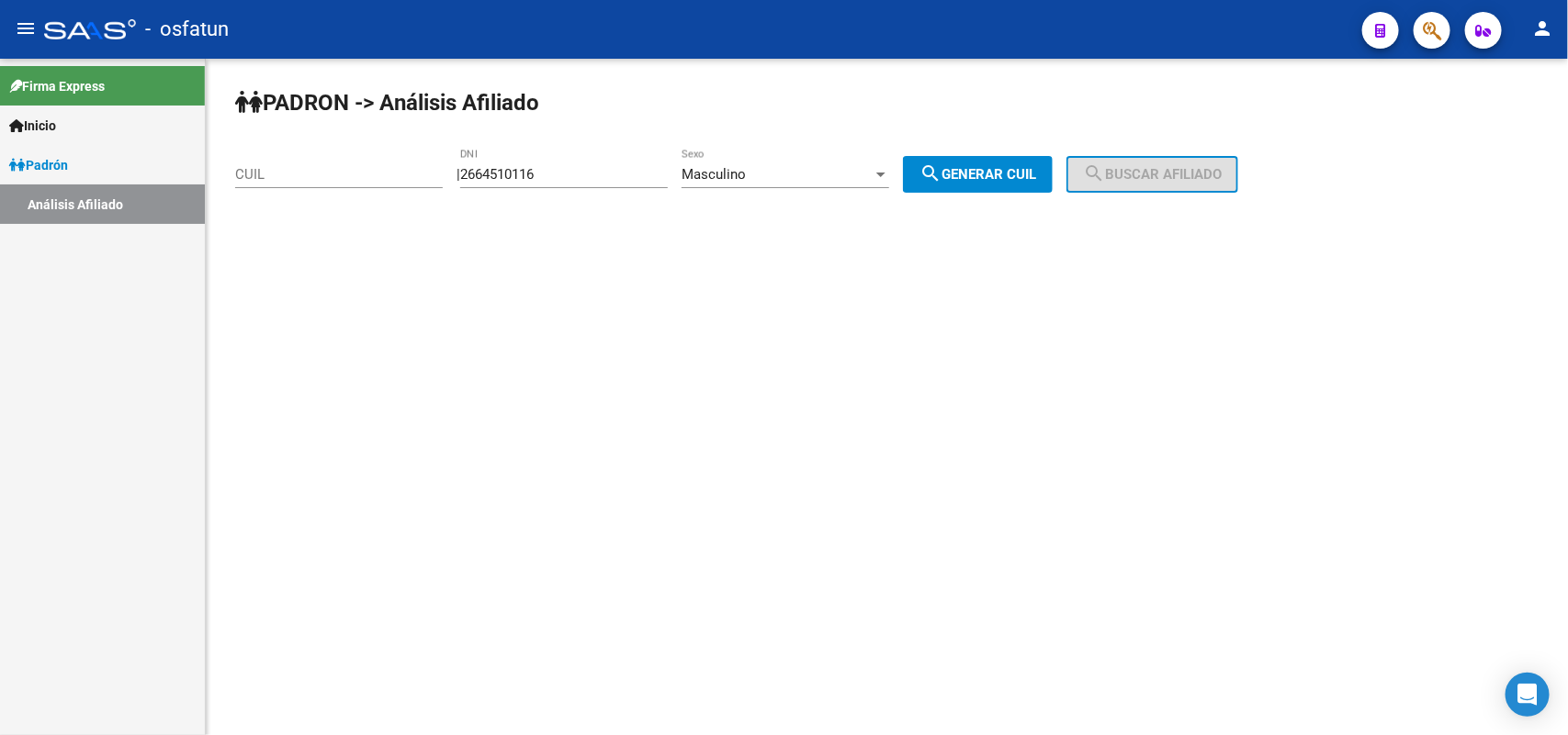
click at [912, 377] on mat-sidenav-content "PADRON -> Análisis Afiliado CUIL | 2664510116 DNI Masculino Sexo search Generar…" at bounding box center [887, 397] width 1362 height 677
click at [333, 349] on mat-sidenav-content "PADRON -> Análisis Afiliado CUIL | 2664510116 DNI Masculino Sexo search Generar…" at bounding box center [887, 397] width 1362 height 677
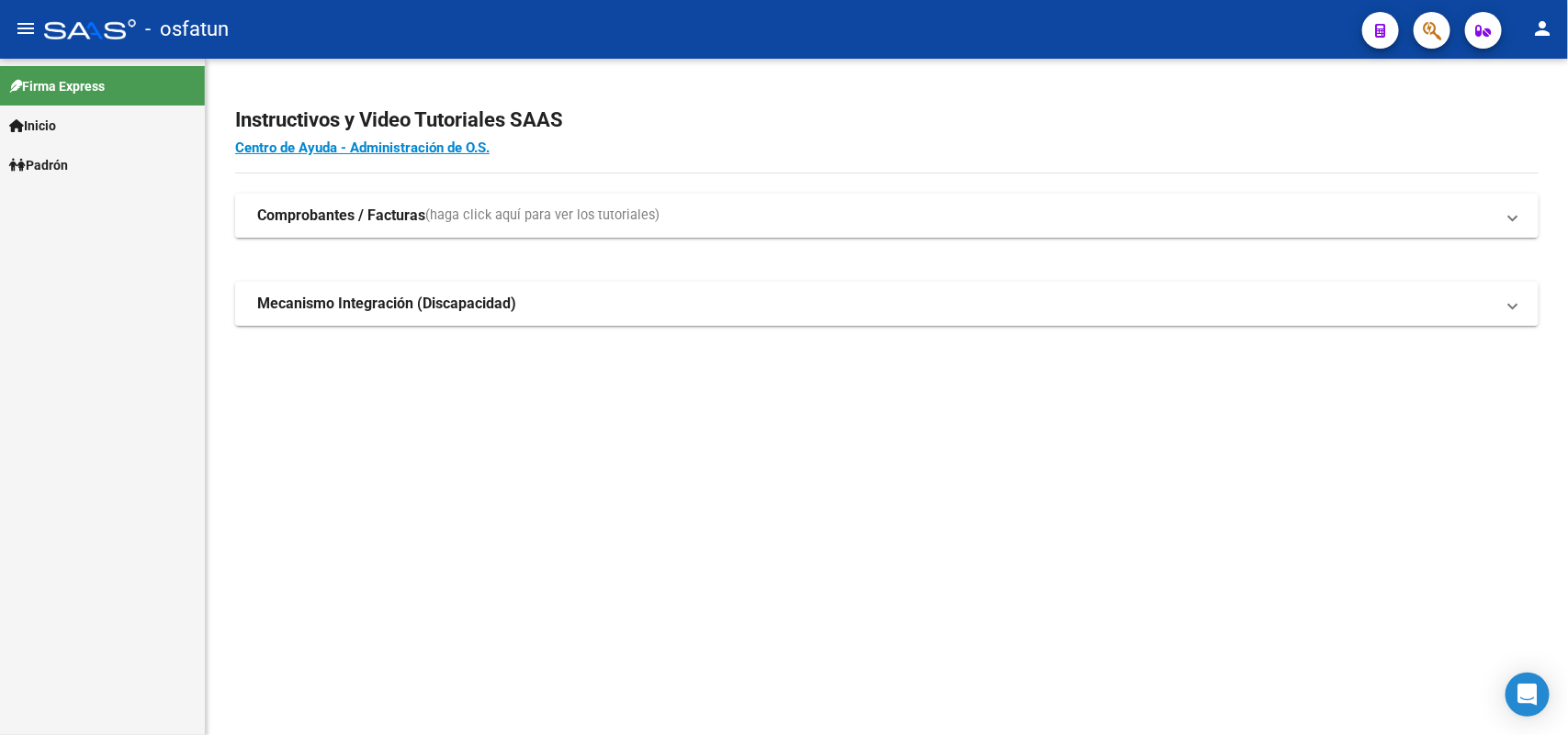
drag, startPoint x: 1289, startPoint y: 133, endPoint x: 682, endPoint y: 226, distance: 614.1
click at [1289, 133] on h2 "Instructivos y Video Tutoriales SAAS" at bounding box center [886, 120] width 1303 height 35
click at [82, 126] on link "Inicio" at bounding box center [102, 125] width 205 height 39
click at [90, 280] on link "Padrón" at bounding box center [102, 283] width 205 height 39
click at [122, 209] on link "Análisis Afiliado" at bounding box center [102, 204] width 205 height 39
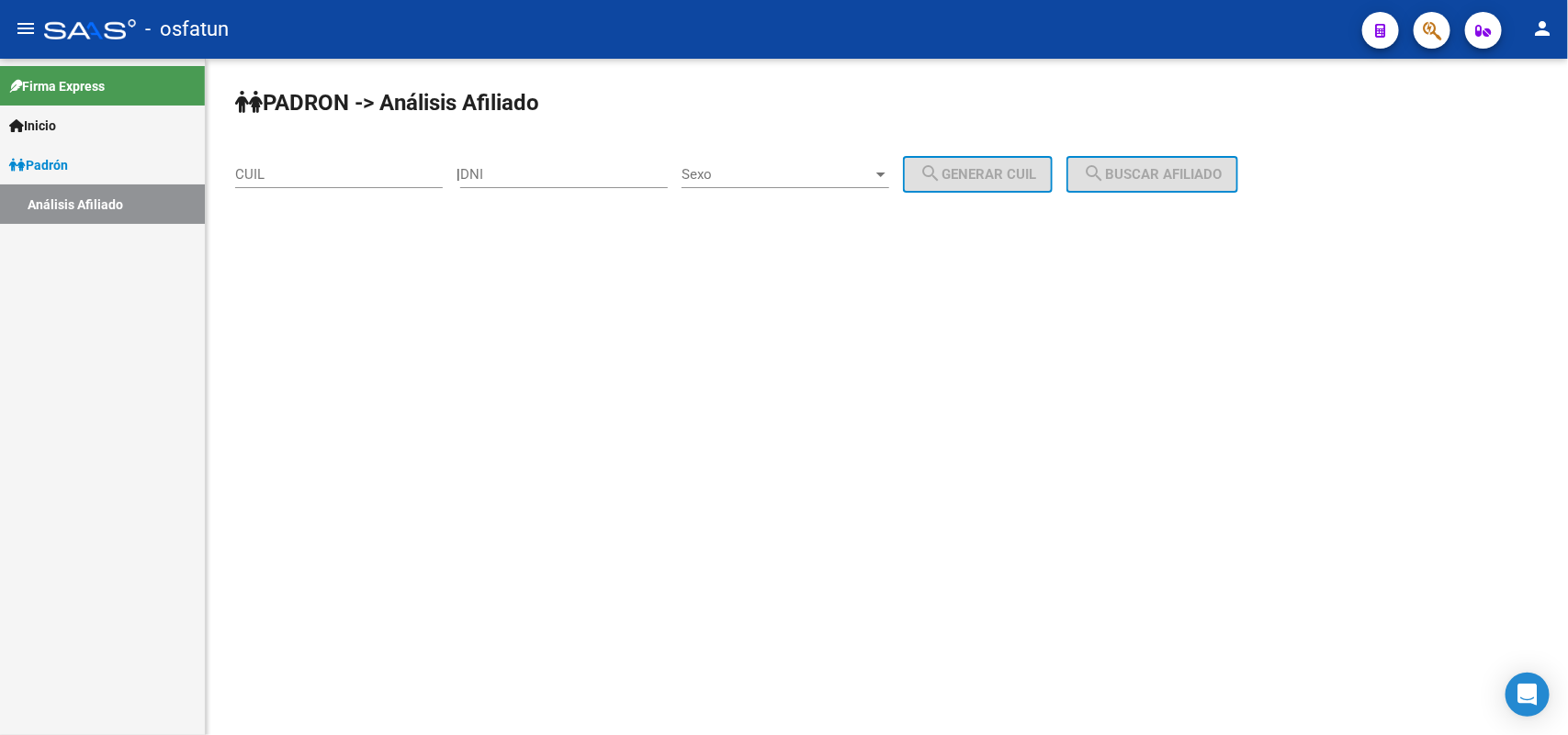
drag, startPoint x: 663, startPoint y: 162, endPoint x: 581, endPoint y: 166, distance: 82.1
click at [661, 159] on div "DNI" at bounding box center [564, 168] width 208 height 39
click at [581, 166] on input "DNI" at bounding box center [564, 175] width 208 height 17
paste input "33801600"
type input "33801600"
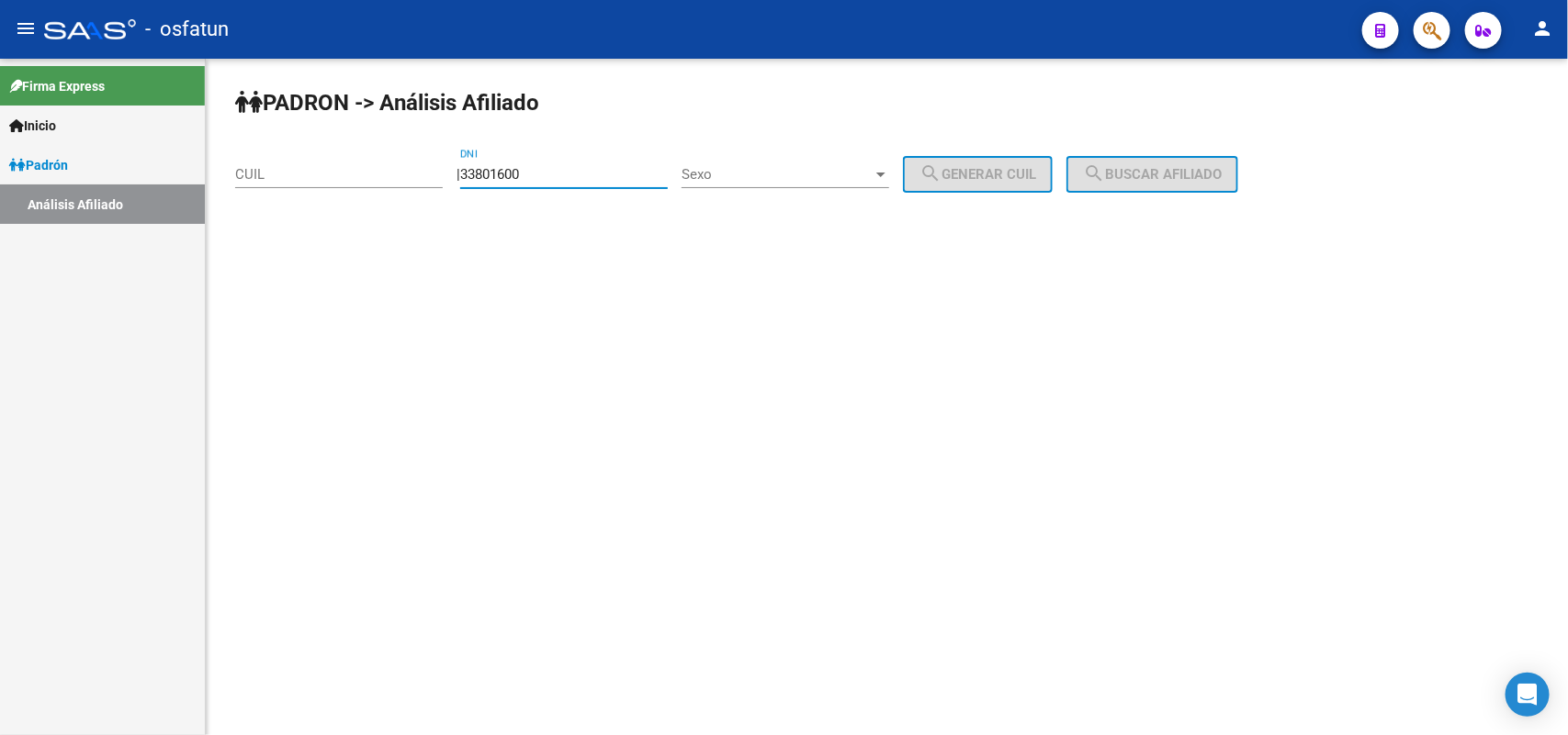
click at [764, 167] on div "Sexo Sexo" at bounding box center [786, 168] width 208 height 39
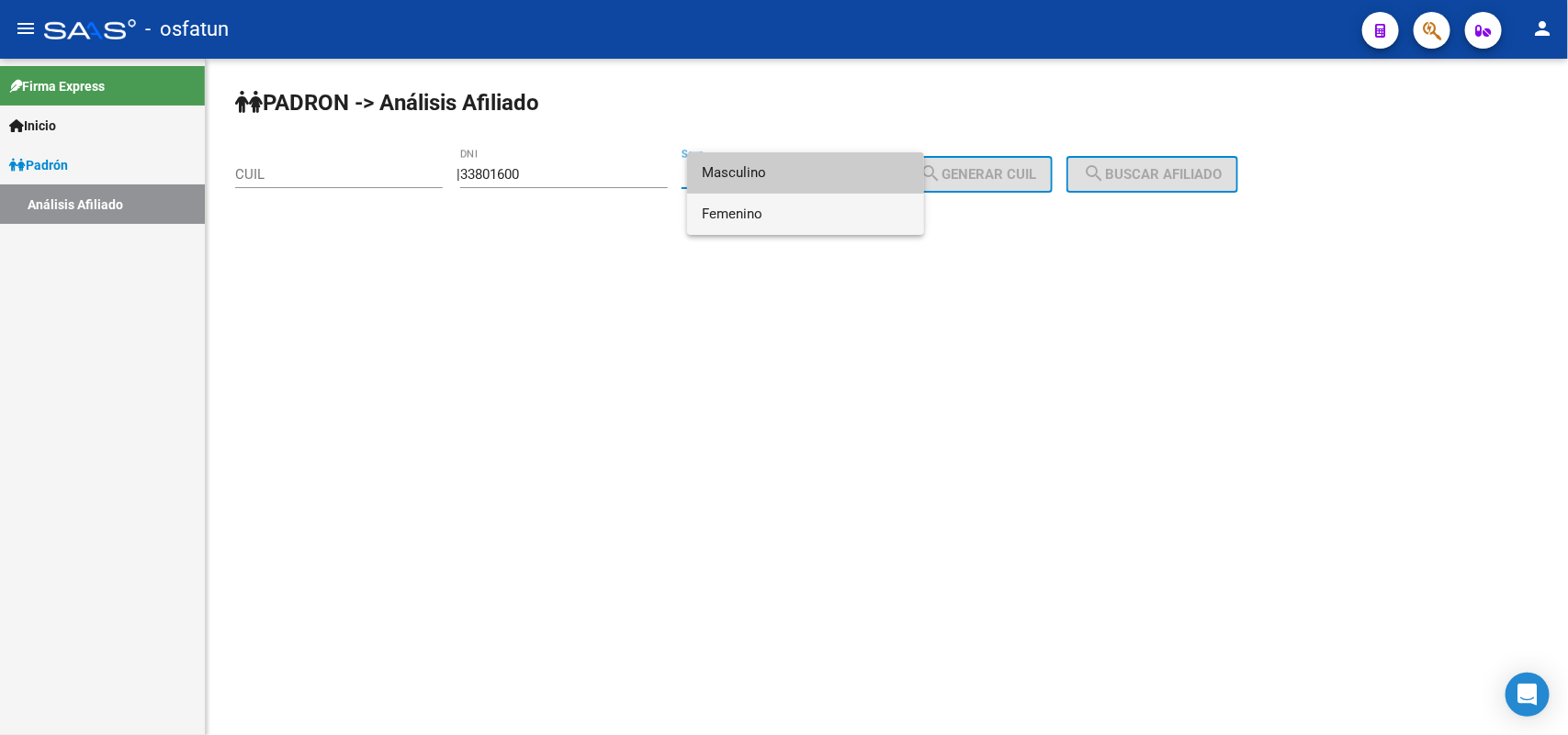
drag, startPoint x: 761, startPoint y: 212, endPoint x: 947, endPoint y: 198, distance: 186.5
click at [761, 213] on span "Femenino" at bounding box center [806, 214] width 208 height 41
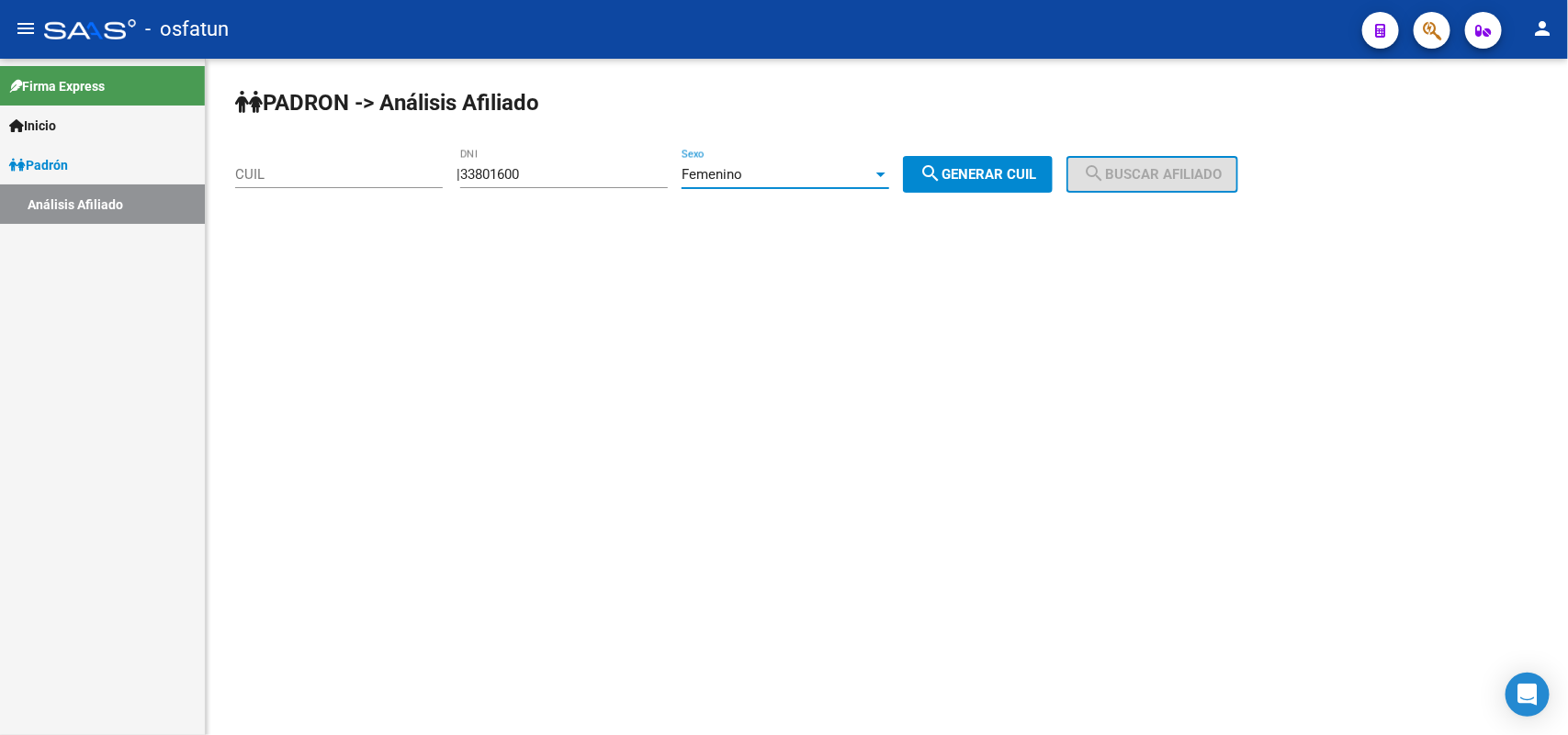
click at [1018, 177] on span "search Generar CUIL" at bounding box center [978, 175] width 117 height 17
type input "27-33801600-5"
click at [1163, 177] on span "search Buscar afiliado" at bounding box center [1153, 175] width 138 height 17
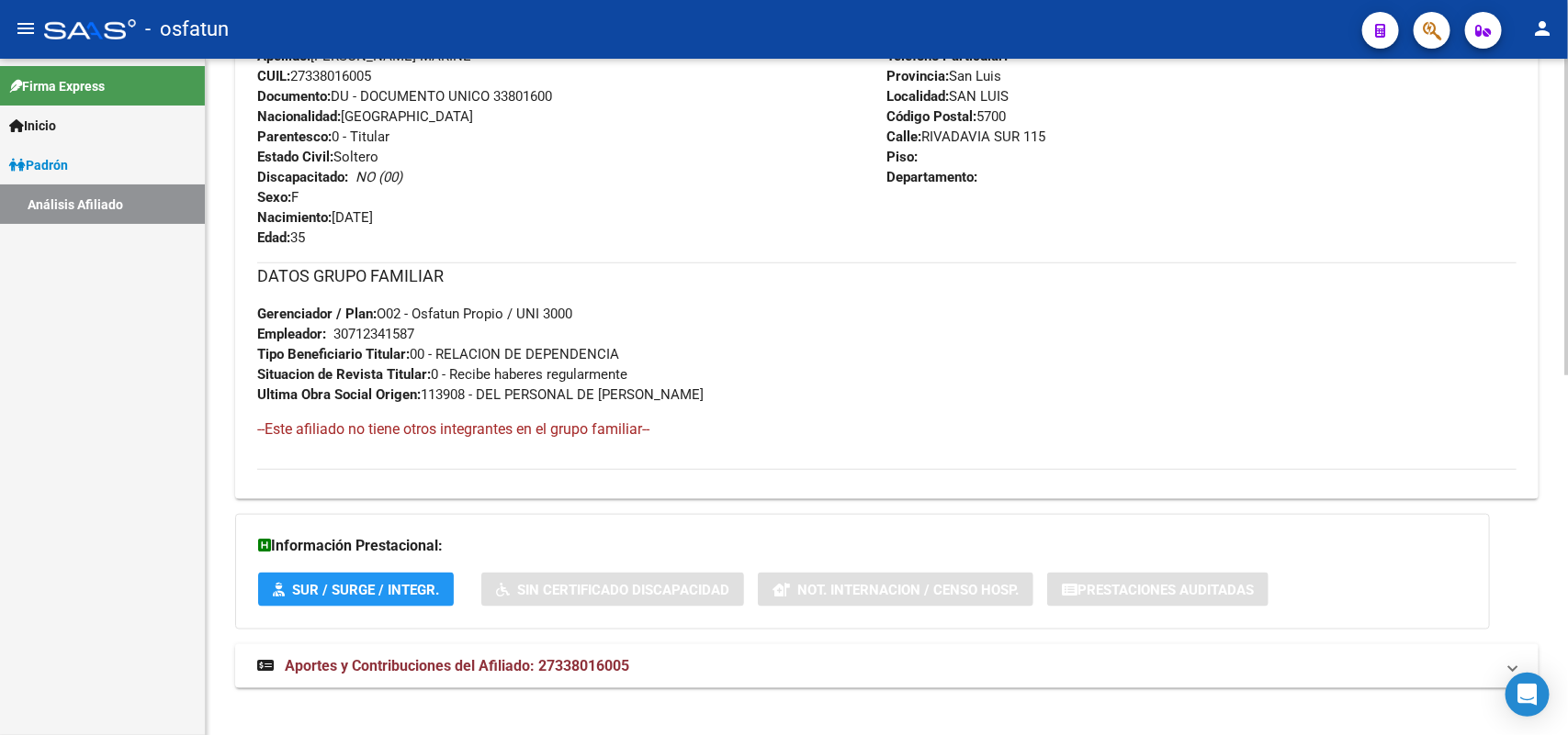
scroll to position [769, 0]
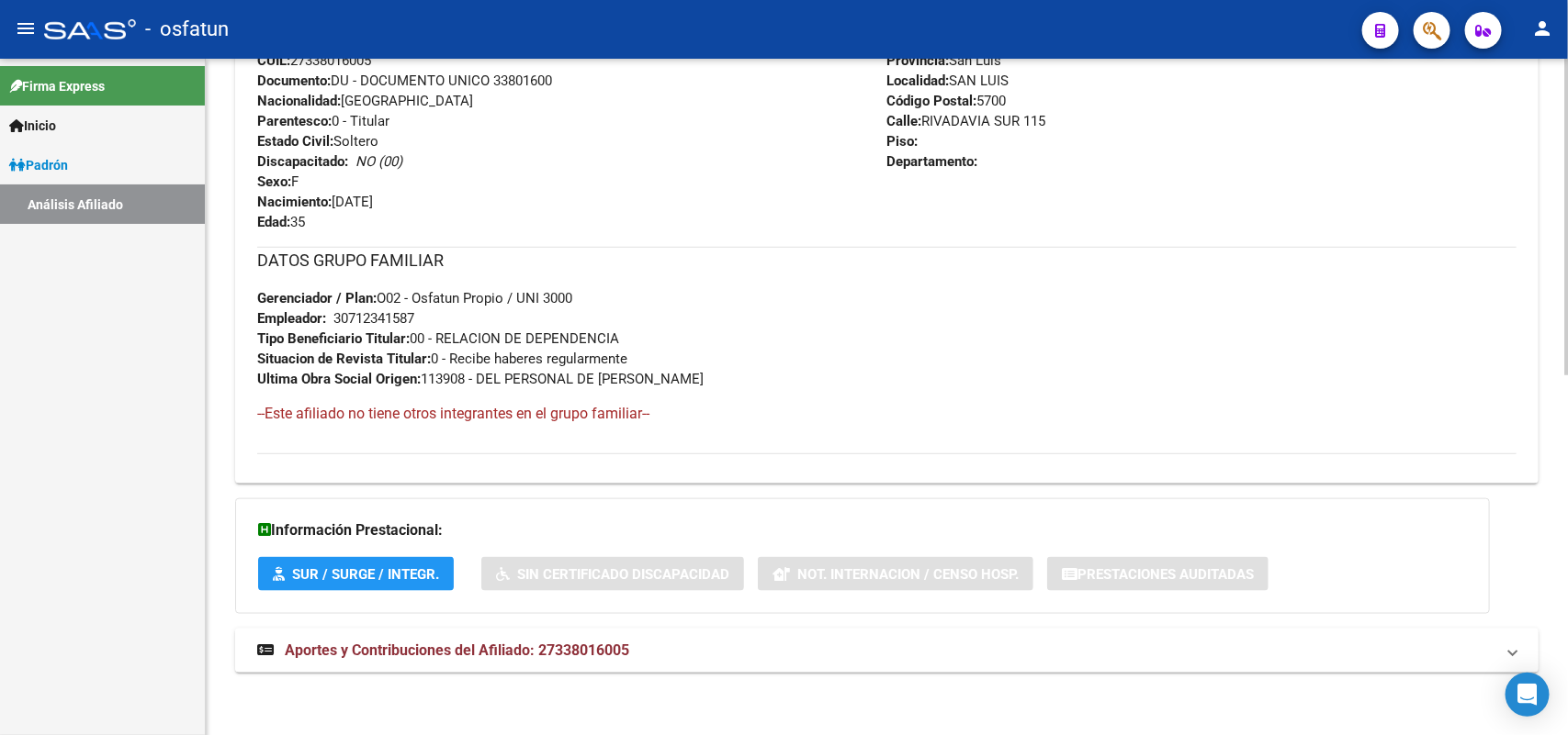
click at [501, 654] on span "Aportes y Contribuciones del Afiliado: 27338016005" at bounding box center [457, 650] width 344 height 18
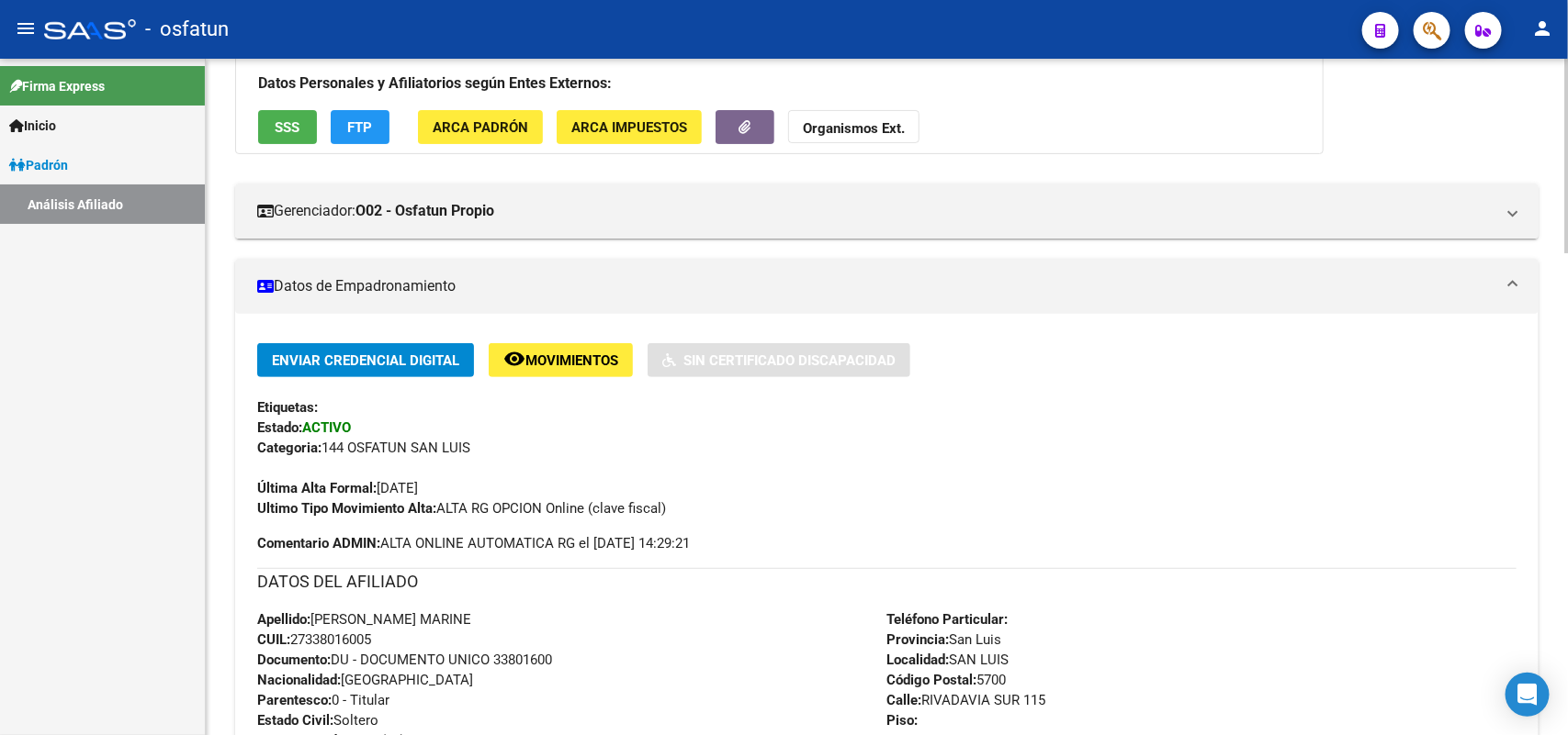
scroll to position [0, 0]
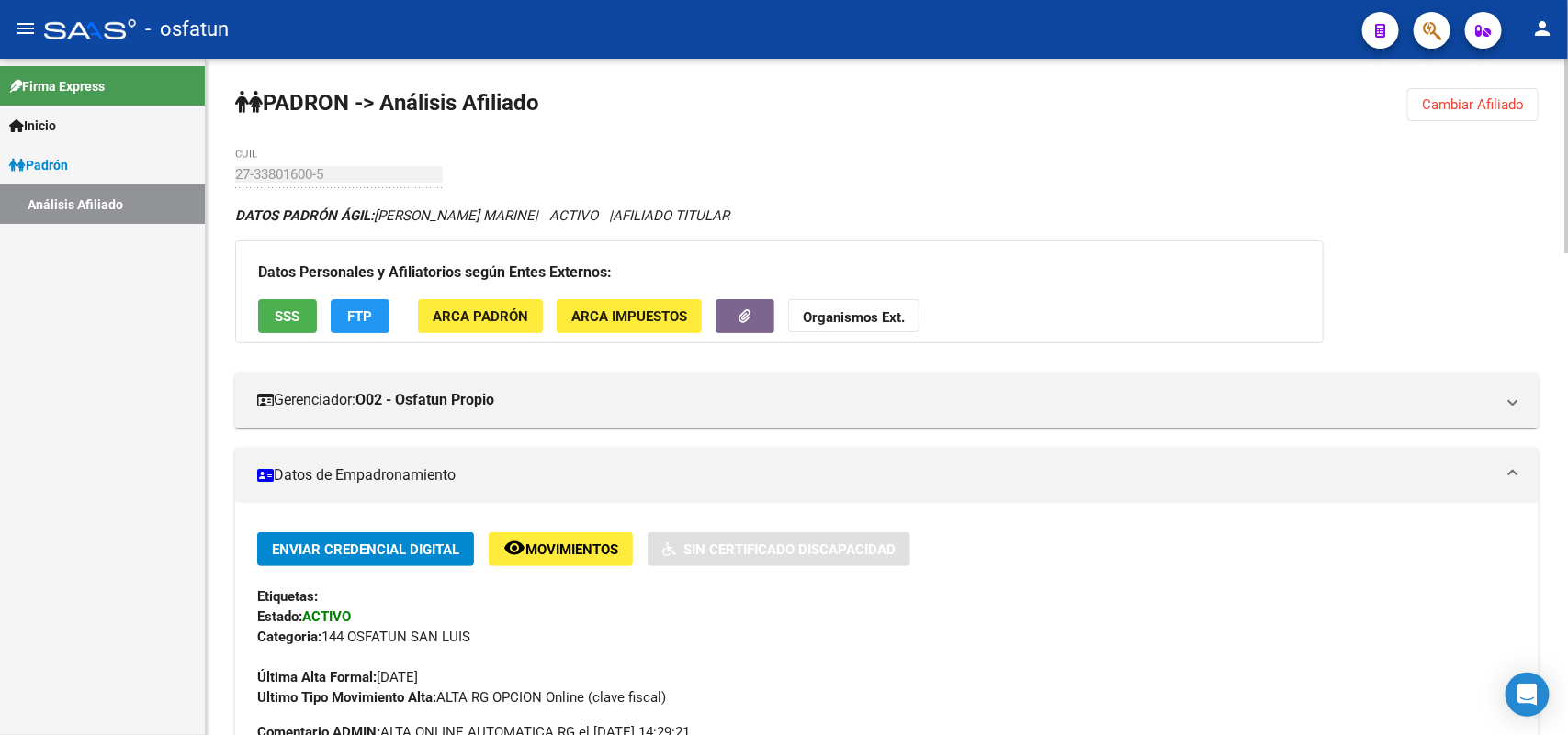
click at [1499, 115] on button "Cambiar Afiliado" at bounding box center [1473, 104] width 131 height 33
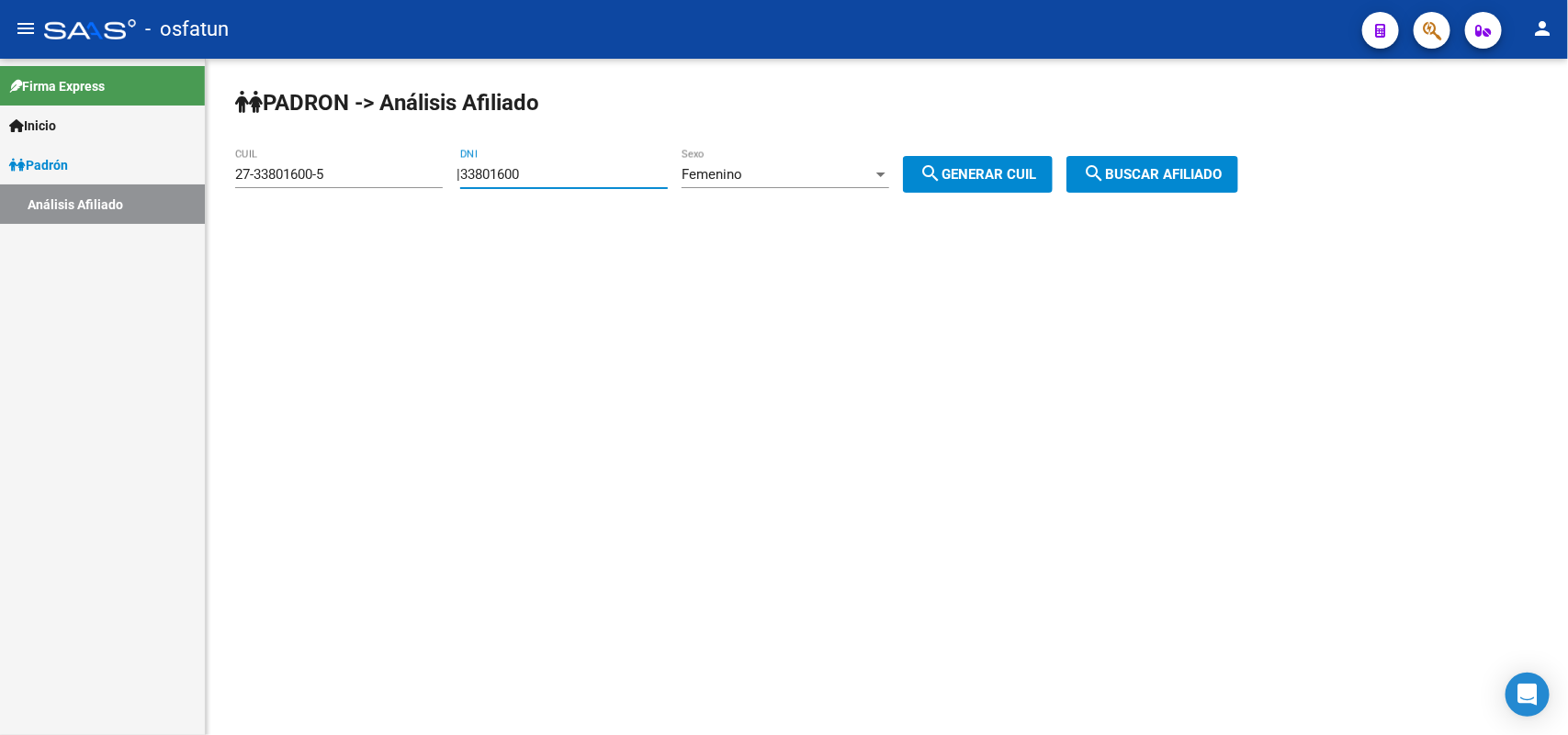
drag, startPoint x: 491, startPoint y: 176, endPoint x: 312, endPoint y: 181, distance: 179.1
click at [315, 180] on app-analisis-afiliado "PADRON -> Análisis Afiliado 27-33801600-5 CUIL | 33801600 DNI Femenino Sexo sea…" at bounding box center [743, 175] width 1017 height 17
type input "38517360"
click at [903, 156] on button "search Generar CUIL" at bounding box center [978, 174] width 150 height 36
type input "20-38517360-2"
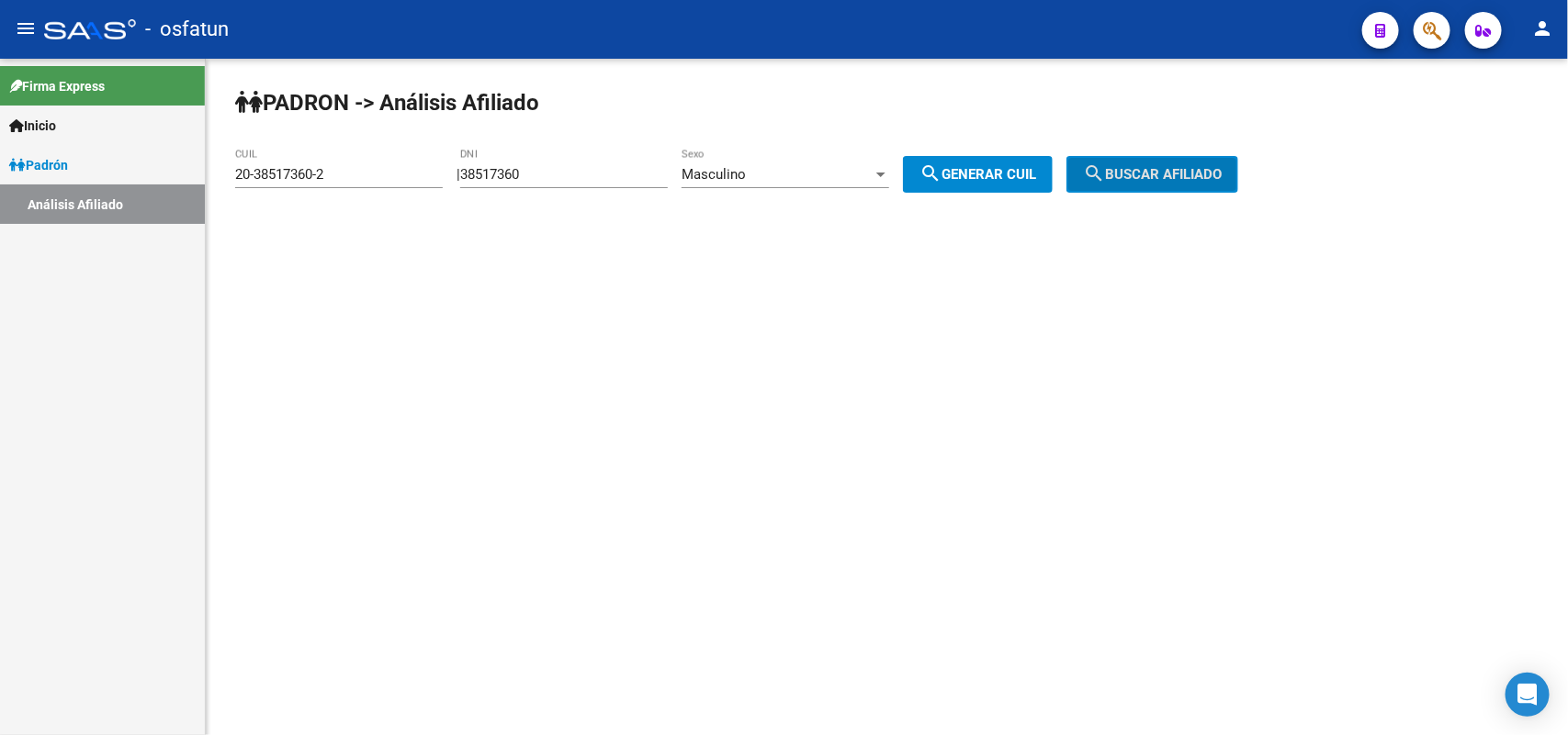
click button "search Buscar afiliado" at bounding box center [1153, 174] width 172 height 36
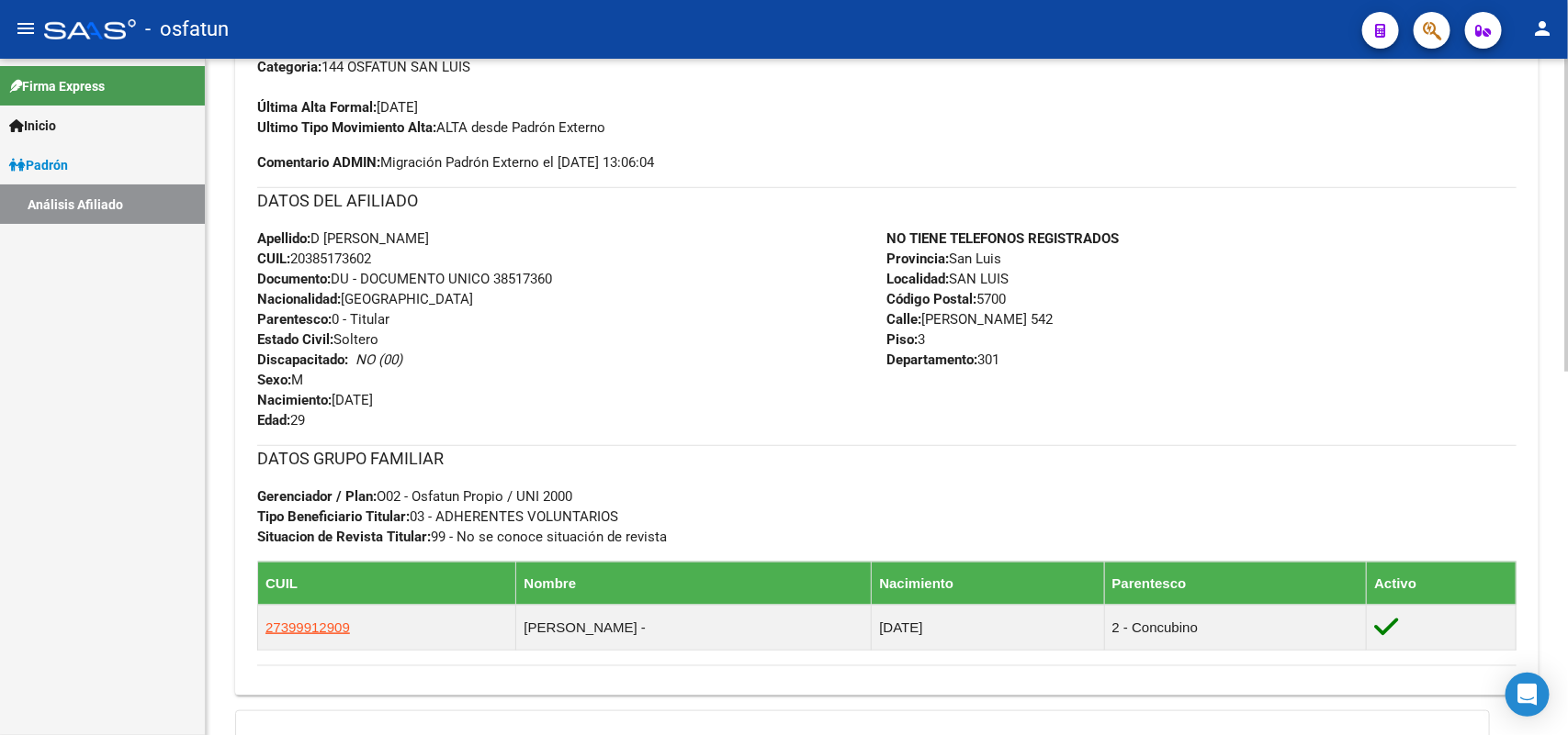
scroll to position [785, 0]
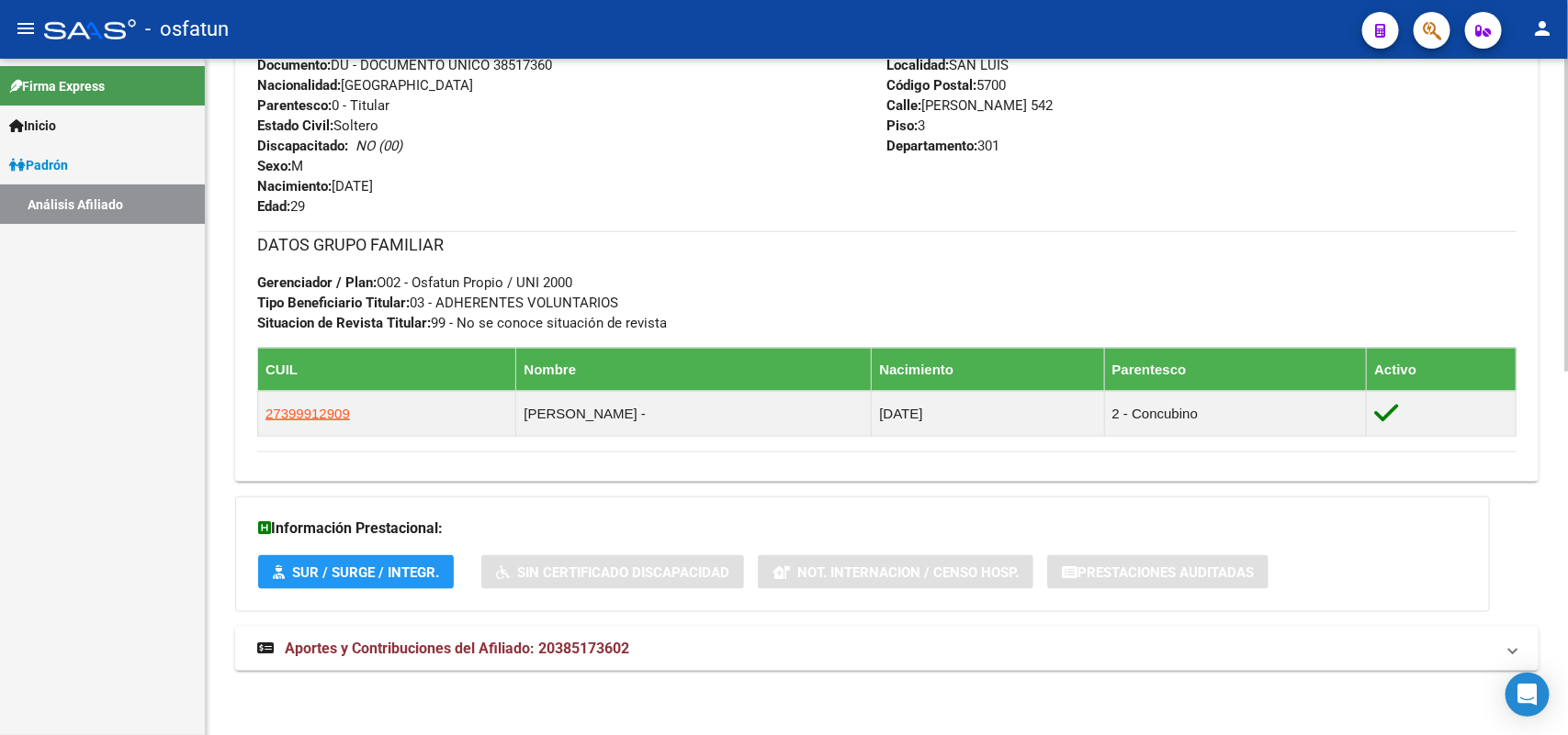
click at [526, 635] on mat-expansion-panel-header "Aportes y Contribuciones del Afiliado: 20385173602" at bounding box center [886, 649] width 1303 height 44
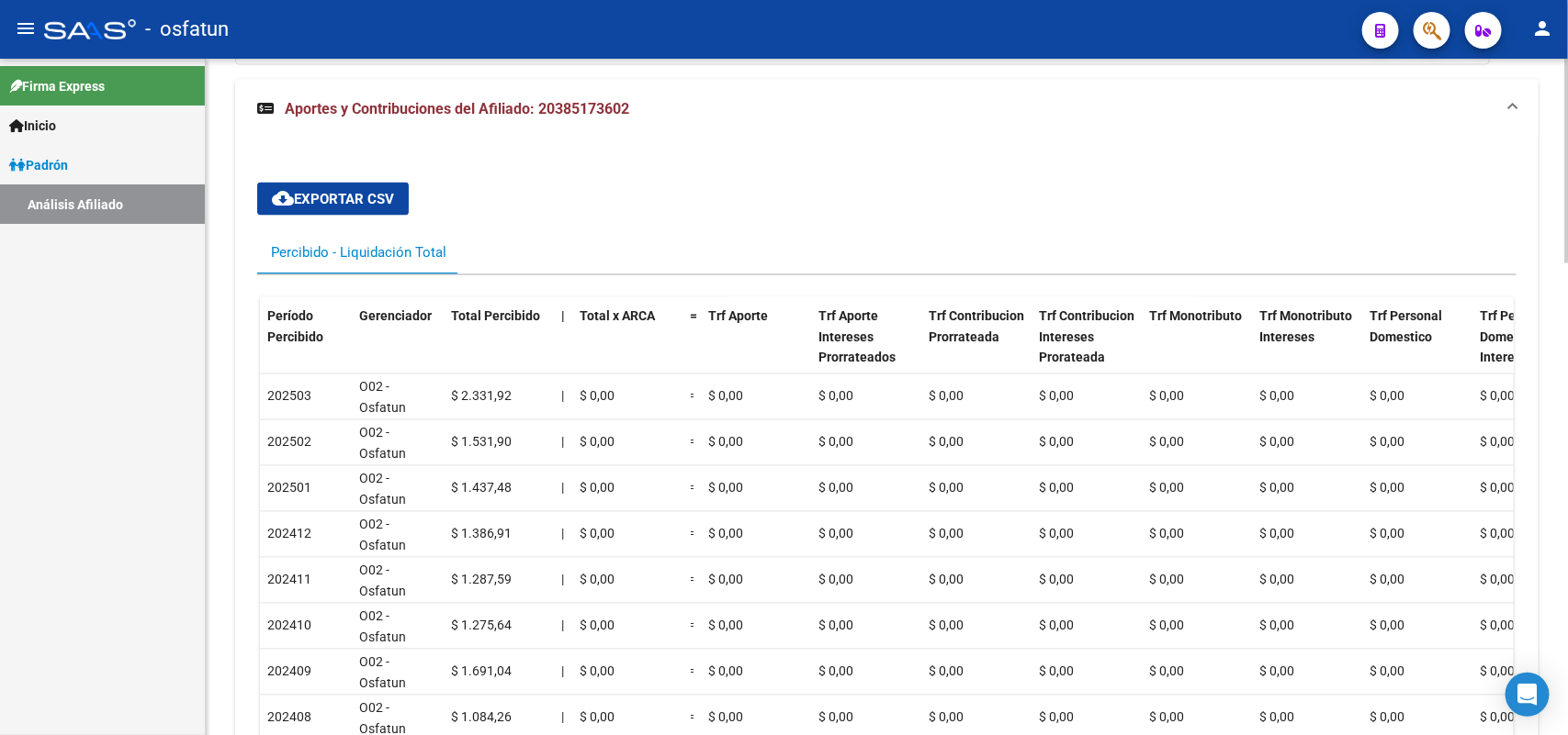
scroll to position [1563, 0]
